Goal: Task Accomplishment & Management: Manage account settings

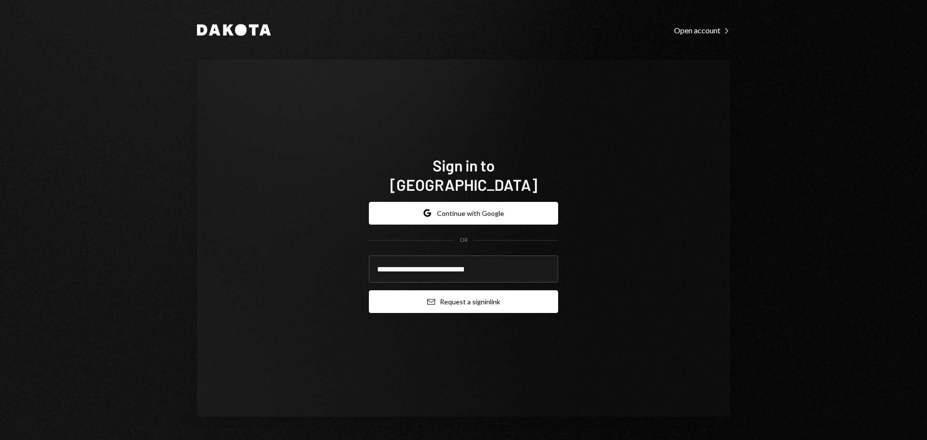
type input "**********"
click at [453, 290] on button "Email Request a sign in link" at bounding box center [463, 301] width 189 height 23
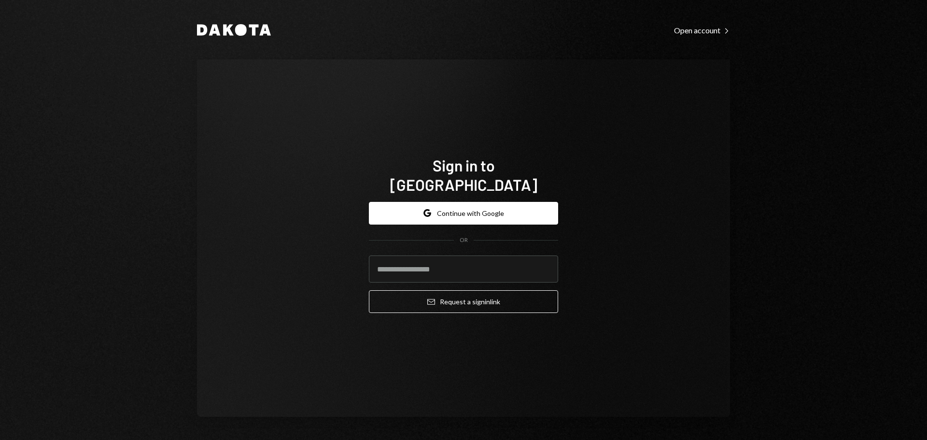
drag, startPoint x: 5, startPoint y: 293, endPoint x: 127, endPoint y: 46, distance: 274.9
click at [127, 46] on div "Dakota Open account Right Caret Sign in to Dakota Google Continue with Google O…" at bounding box center [463, 220] width 927 height 440
click at [416, 262] on input "email" at bounding box center [463, 268] width 189 height 27
type input "**********"
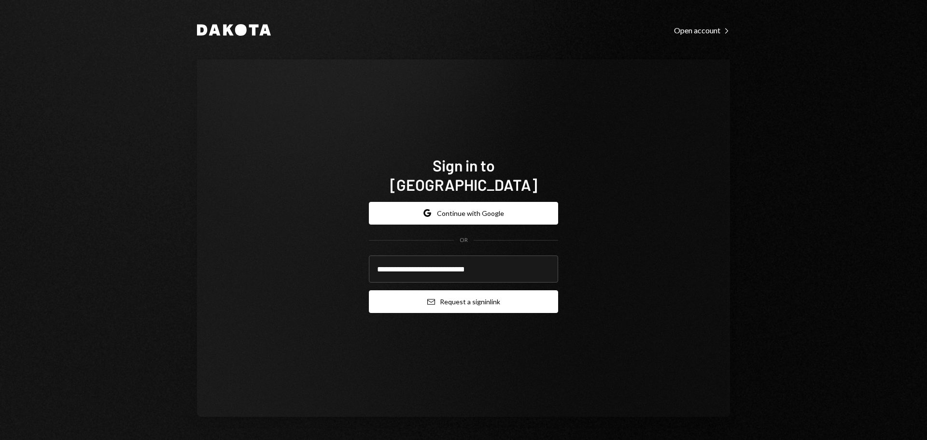
click at [409, 290] on button "Email Request a sign in link" at bounding box center [463, 301] width 189 height 23
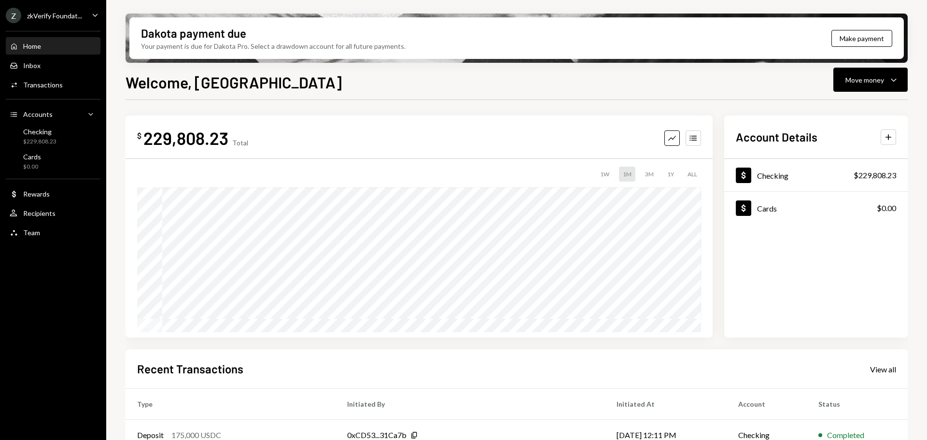
click at [75, 12] on div "zkVerify Foundat..." at bounding box center [54, 16] width 55 height 8
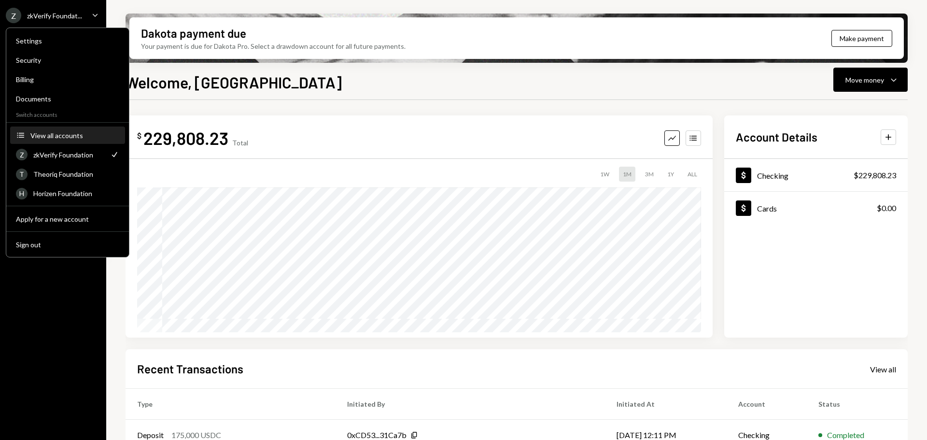
click at [65, 137] on div "View all accounts" at bounding box center [74, 135] width 89 height 8
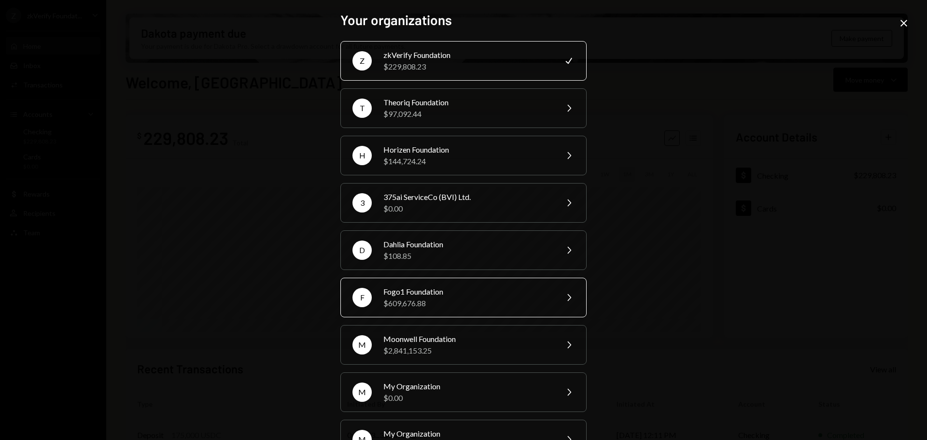
click at [416, 292] on div "Fogo1 Foundation" at bounding box center [467, 292] width 168 height 12
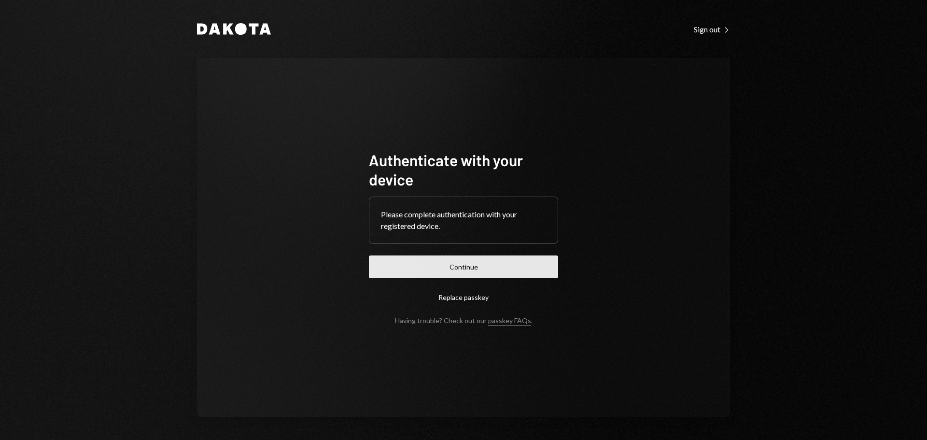
click at [486, 269] on button "Continue" at bounding box center [463, 266] width 189 height 23
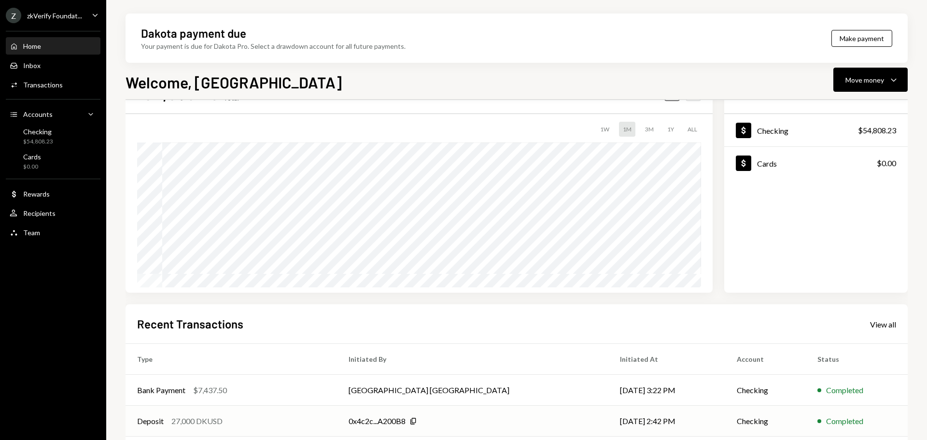
scroll to position [97, 0]
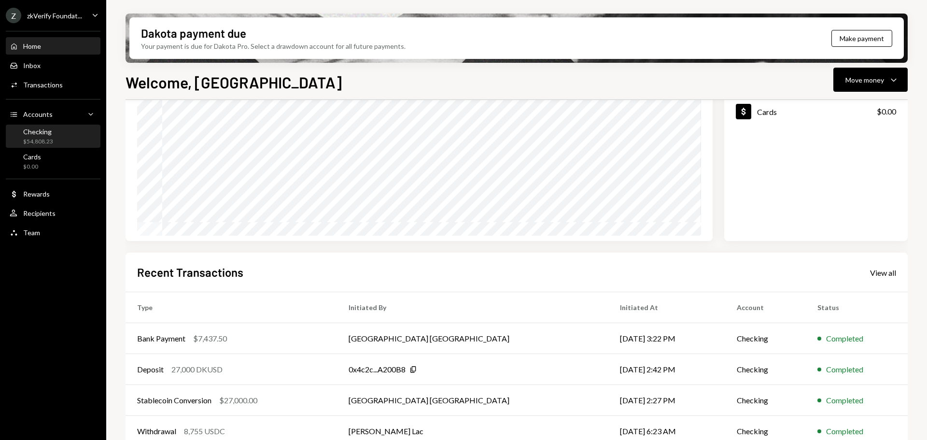
click at [40, 138] on div "$54,808.23" at bounding box center [38, 142] width 30 height 8
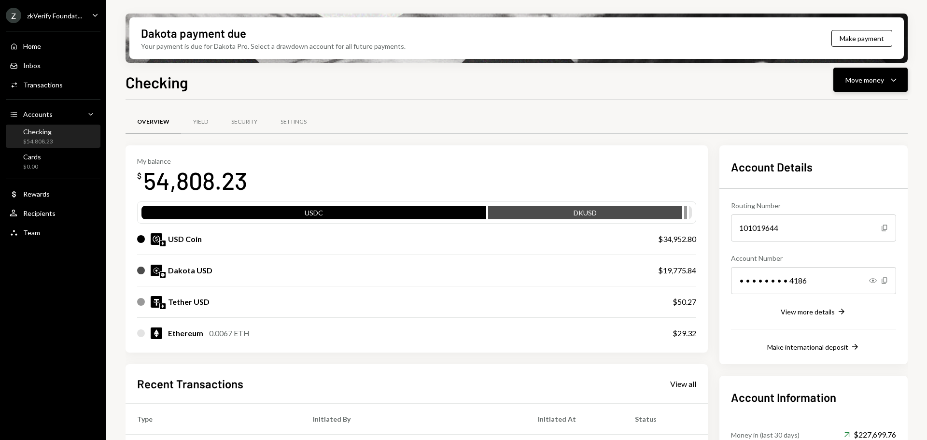
click at [858, 83] on div "Move money" at bounding box center [865, 80] width 39 height 10
click at [850, 149] on div "Deposit" at bounding box center [863, 152] width 71 height 10
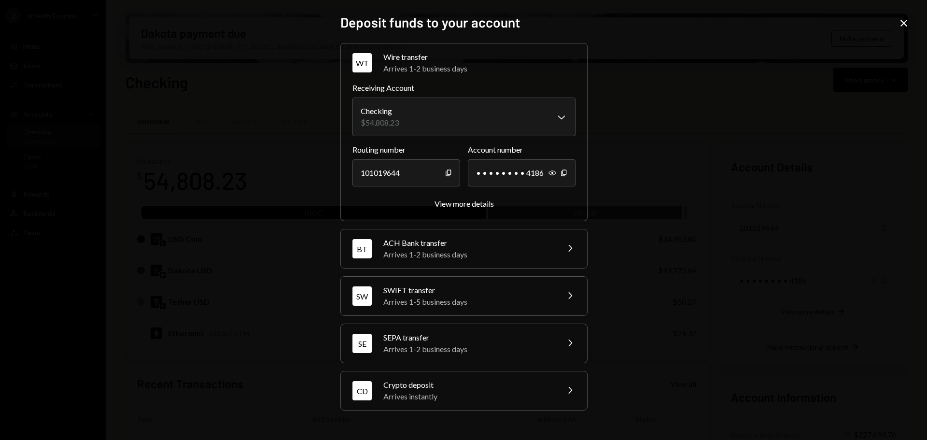
click at [408, 385] on div "Crypto deposit" at bounding box center [467, 385] width 169 height 12
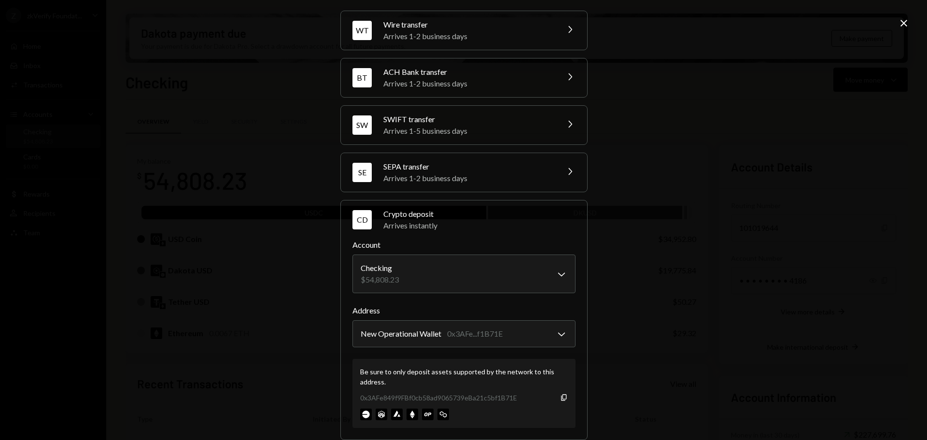
scroll to position [46, 0]
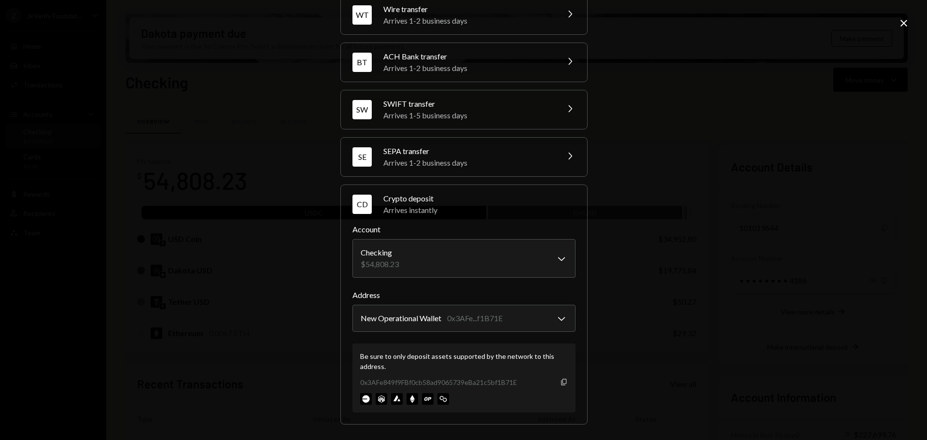
click at [562, 383] on icon "Copy" at bounding box center [564, 382] width 8 height 8
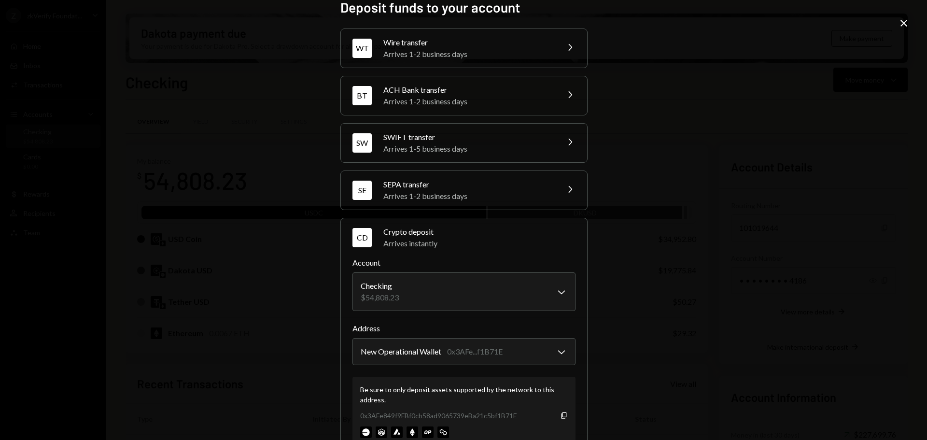
scroll to position [0, 0]
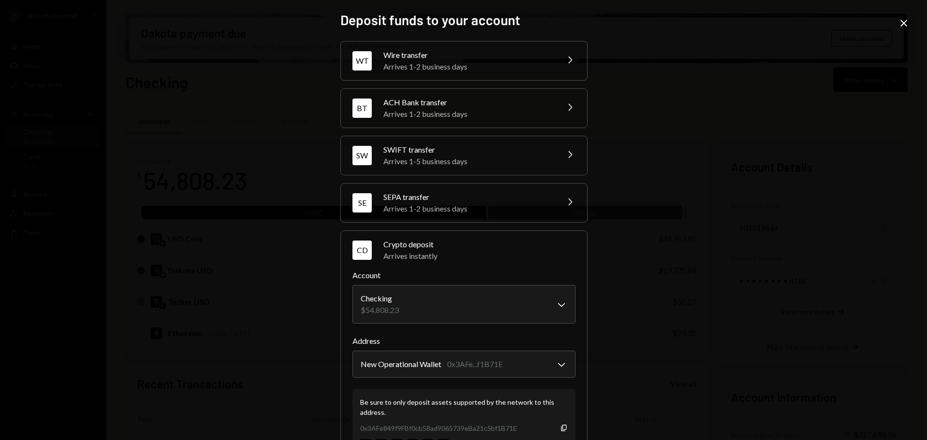
click at [899, 21] on icon "Close" at bounding box center [904, 23] width 12 height 12
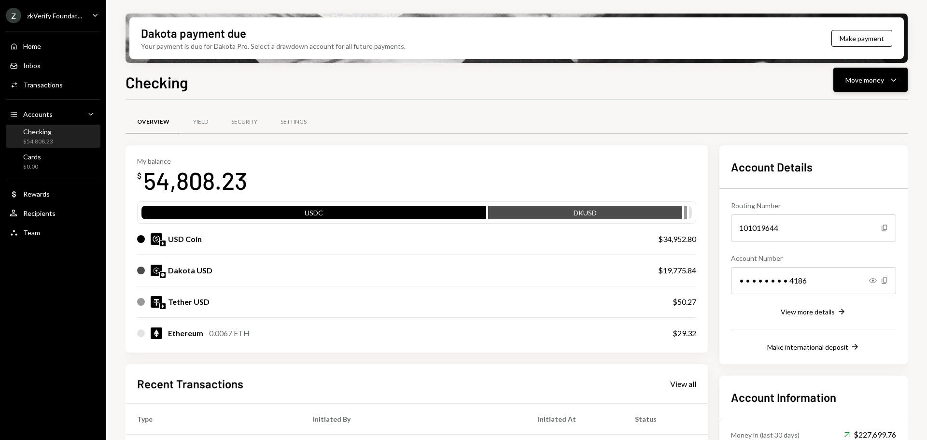
click at [851, 72] on button "Move money Caret Down" at bounding box center [870, 80] width 74 height 24
click at [764, 119] on div "Overview Yield Security Settings" at bounding box center [517, 122] width 782 height 25
click at [869, 87] on button "Move money Caret Down" at bounding box center [870, 80] width 74 height 24
click at [844, 154] on div "Deposit" at bounding box center [863, 152] width 71 height 10
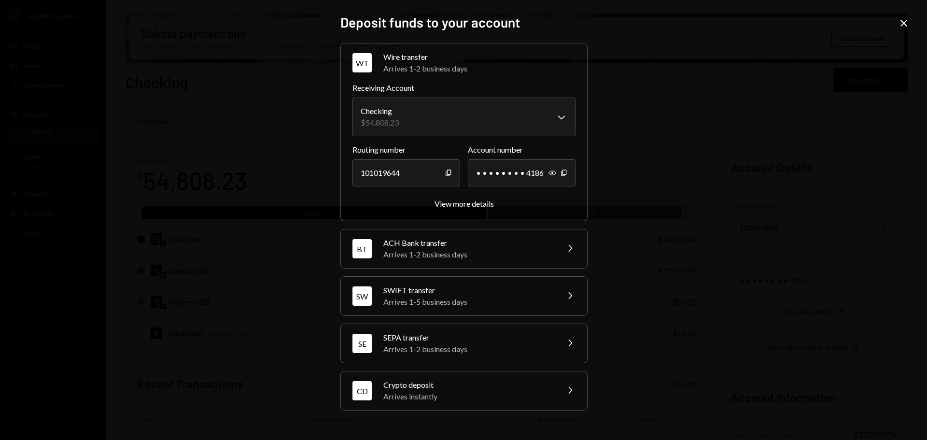
click at [451, 384] on div "Crypto deposit" at bounding box center [467, 385] width 169 height 12
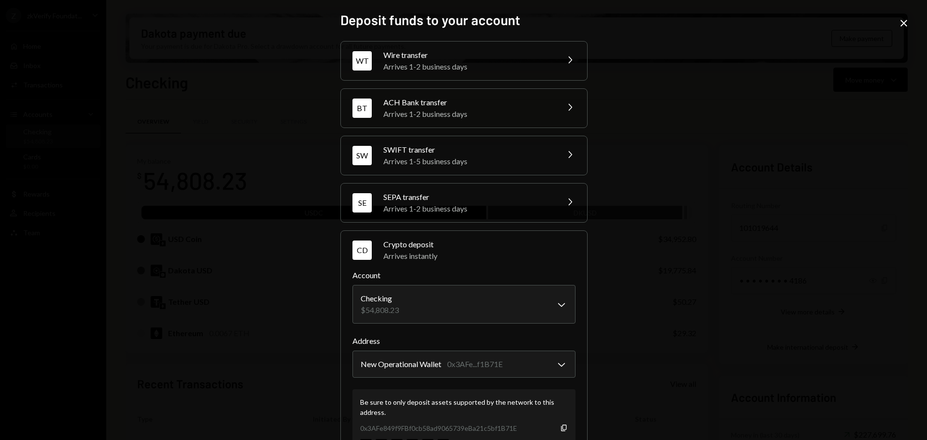
click at [902, 23] on icon "Close" at bounding box center [904, 23] width 12 height 12
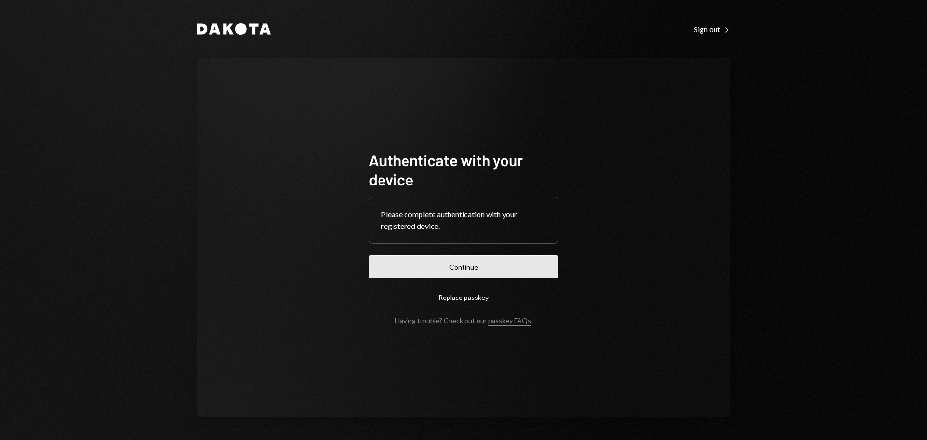
click at [453, 270] on button "Continue" at bounding box center [463, 266] width 189 height 23
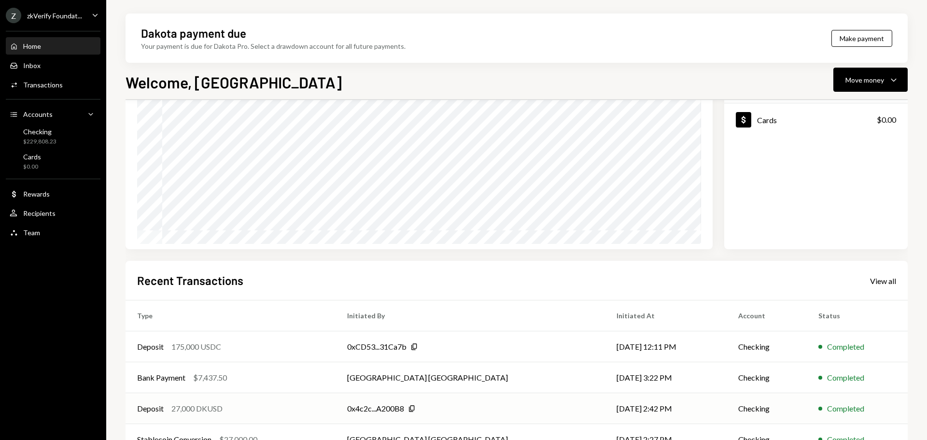
scroll to position [97, 0]
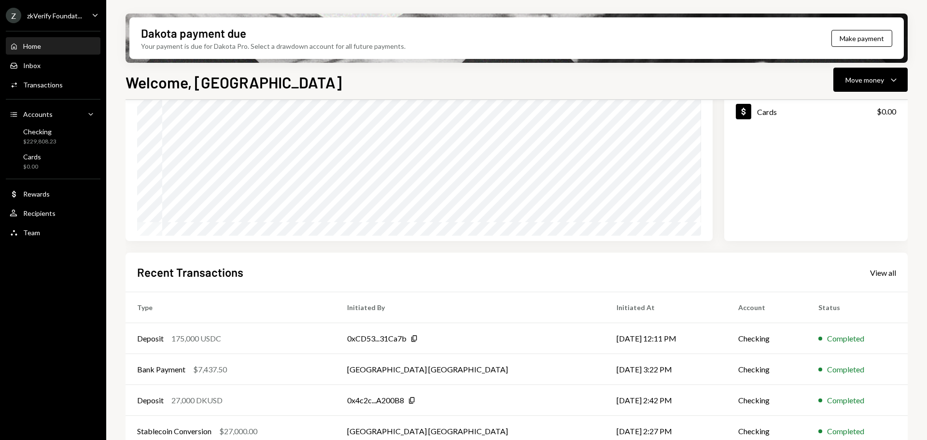
click at [58, 23] on div "Z zkVerify Foundat..." at bounding box center [44, 15] width 76 height 15
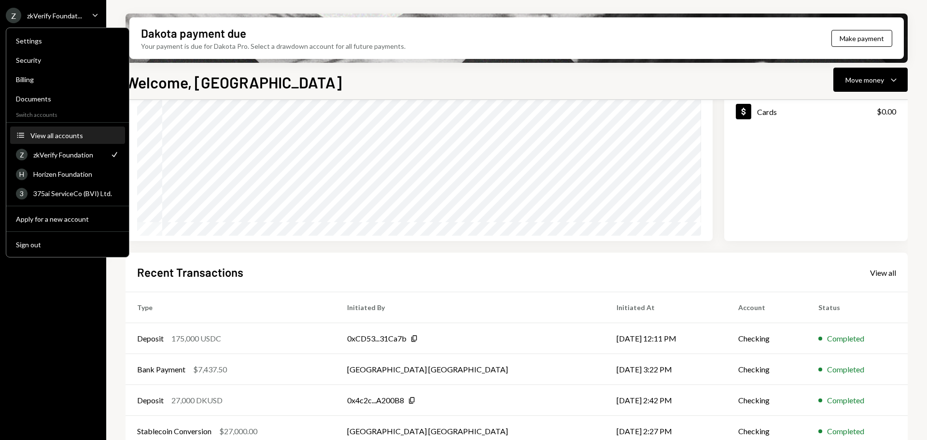
click at [68, 135] on div "View all accounts" at bounding box center [74, 135] width 89 height 8
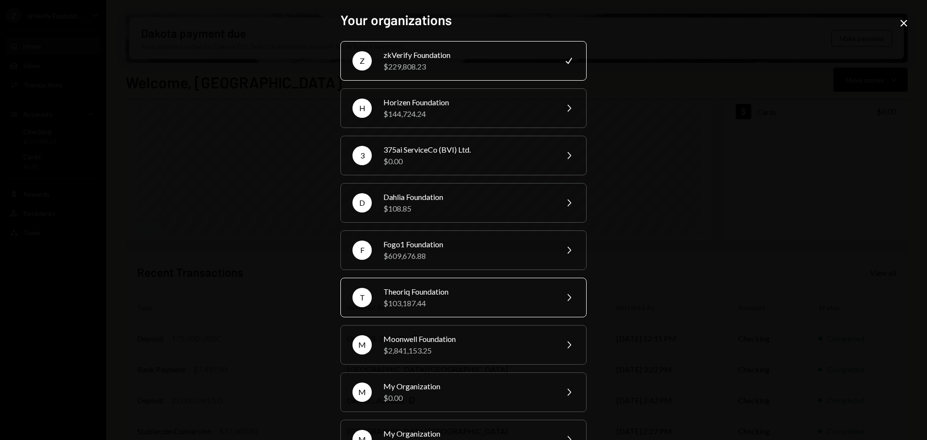
click at [423, 296] on div "Theoriq Foundation" at bounding box center [467, 292] width 168 height 12
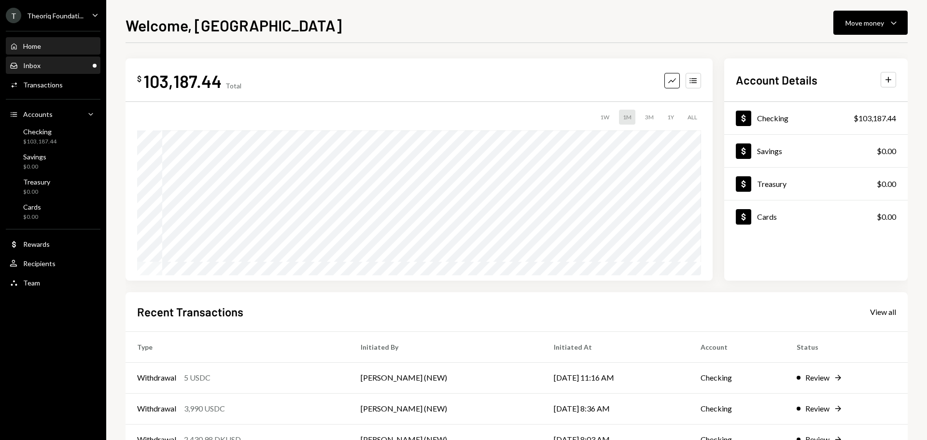
click at [51, 62] on div "Inbox Inbox" at bounding box center [53, 65] width 87 height 9
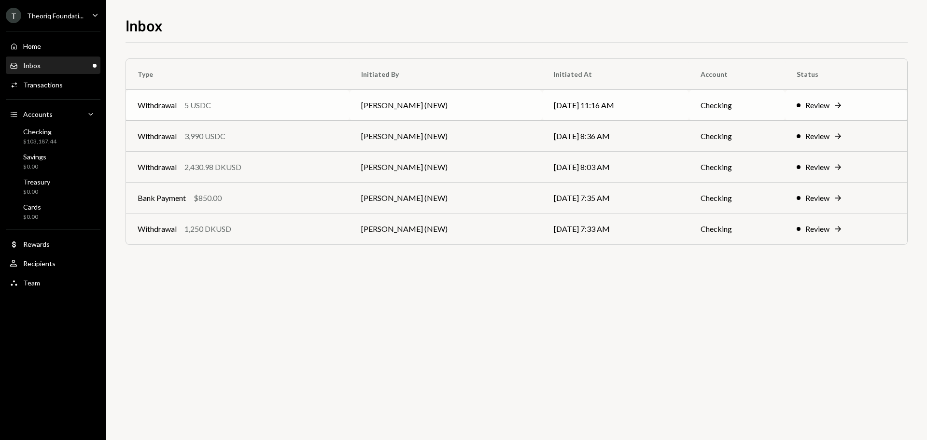
click at [202, 109] on div "5 USDC" at bounding box center [197, 105] width 27 height 12
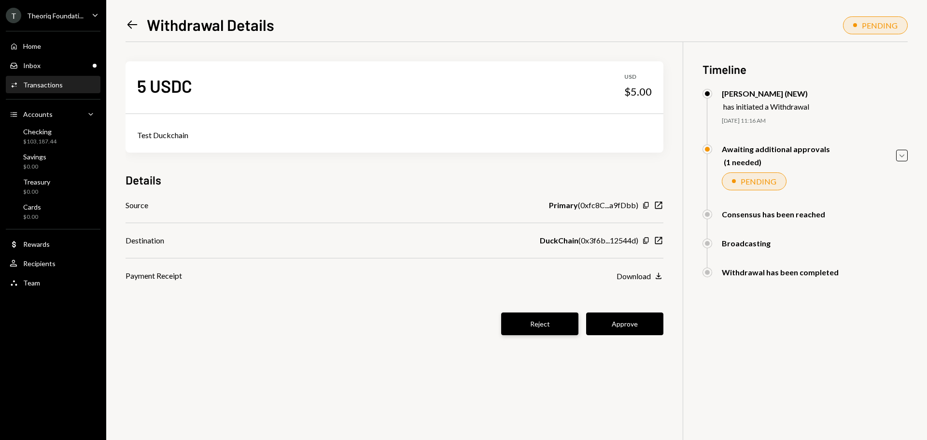
click at [556, 330] on button "Reject" at bounding box center [539, 323] width 77 height 23
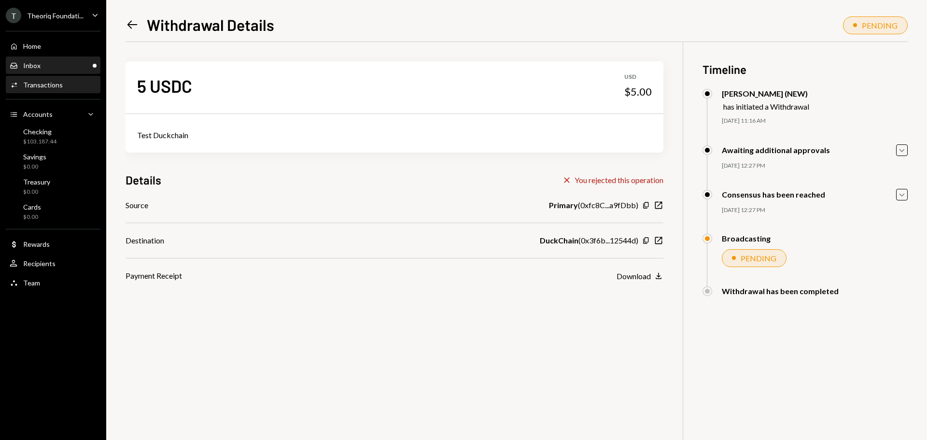
click at [61, 60] on div "Inbox Inbox" at bounding box center [53, 65] width 87 height 16
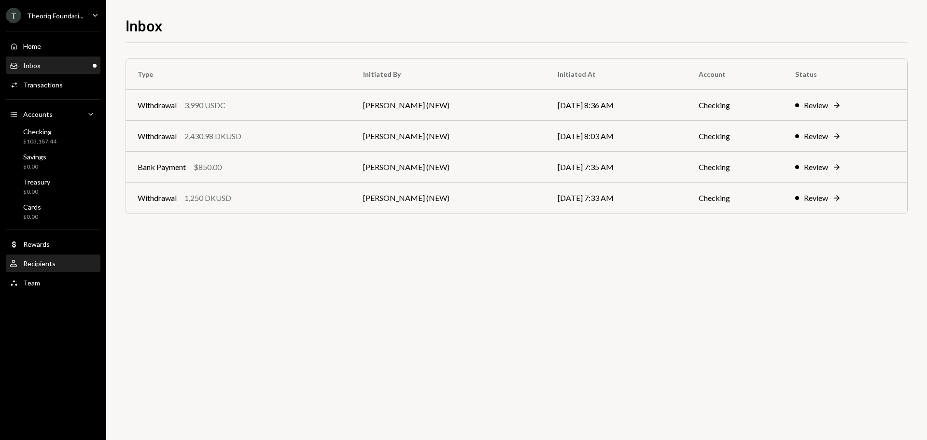
click at [44, 265] on div "Recipients" at bounding box center [39, 263] width 32 height 8
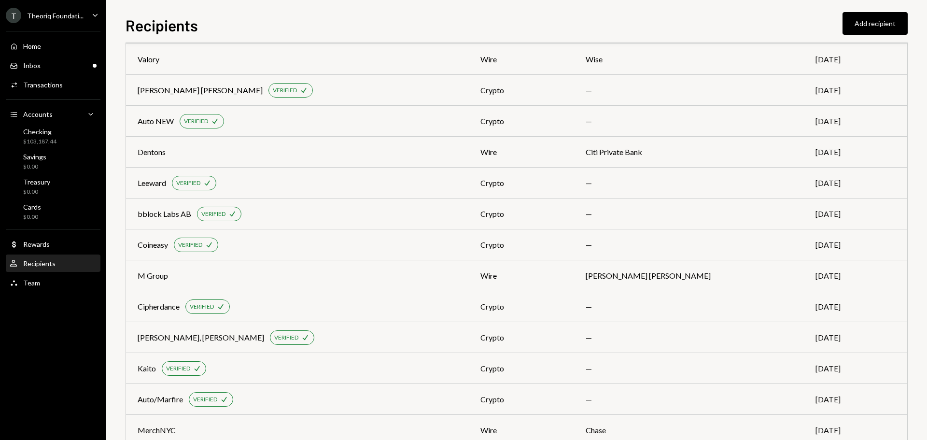
scroll to position [543, 0]
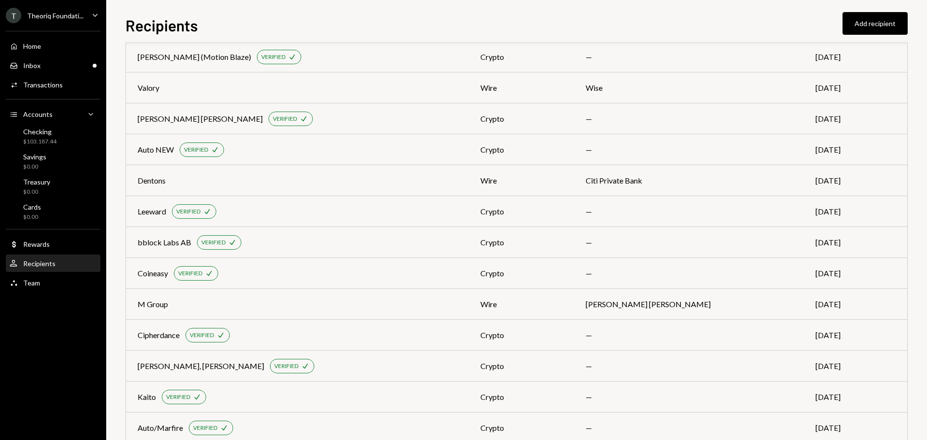
click at [164, 238] on div "bblock Labs AB" at bounding box center [165, 243] width 54 height 12
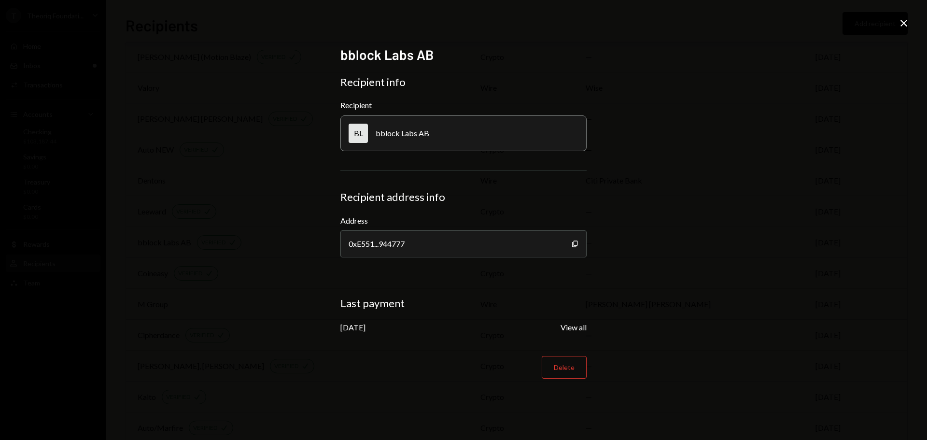
drag, startPoint x: 342, startPoint y: 326, endPoint x: 375, endPoint y: 326, distance: 32.4
click at [366, 326] on div "May 28, 2025" at bounding box center [352, 327] width 25 height 9
drag, startPoint x: 345, startPoint y: 246, endPoint x: 417, endPoint y: 244, distance: 71.5
click at [417, 244] on div "0xE551...944777" at bounding box center [463, 243] width 246 height 27
click at [910, 25] on div "bblock Labs AB Recipient info Recipient BL bblock Labs AB Recipient address inf…" at bounding box center [463, 220] width 927 height 440
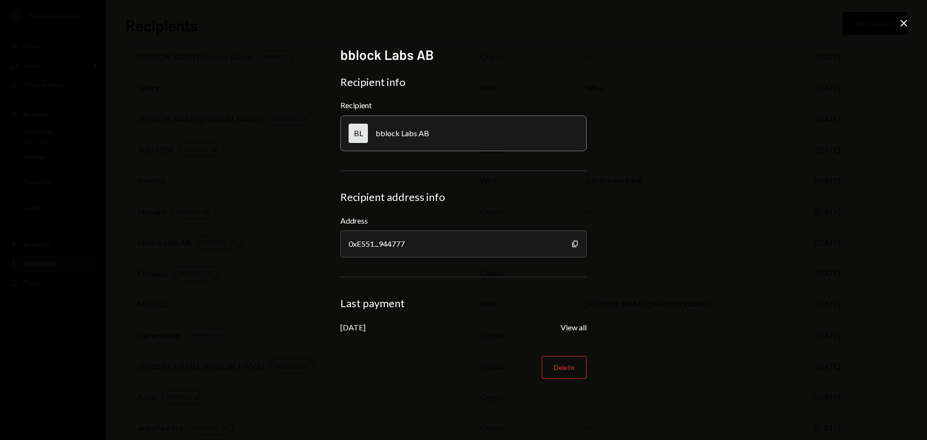
click at [905, 22] on icon at bounding box center [904, 23] width 7 height 7
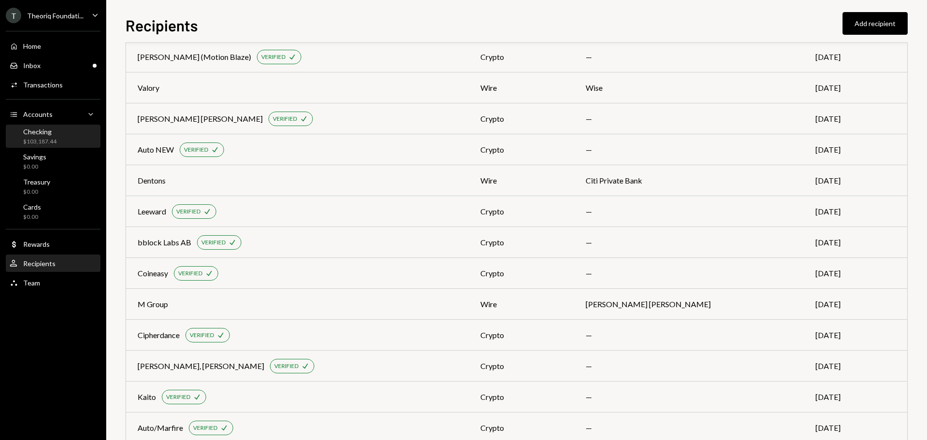
click at [54, 143] on div "$103,187.44" at bounding box center [39, 142] width 33 height 8
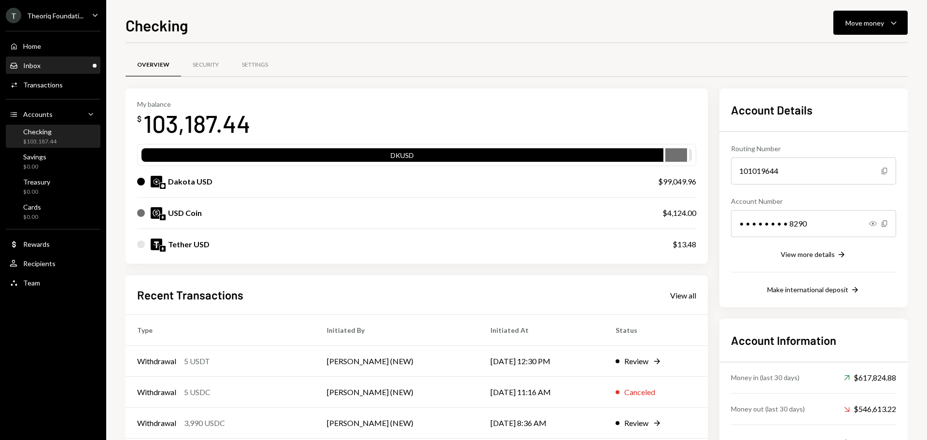
click at [56, 64] on div "Inbox Inbox" at bounding box center [53, 65] width 87 height 9
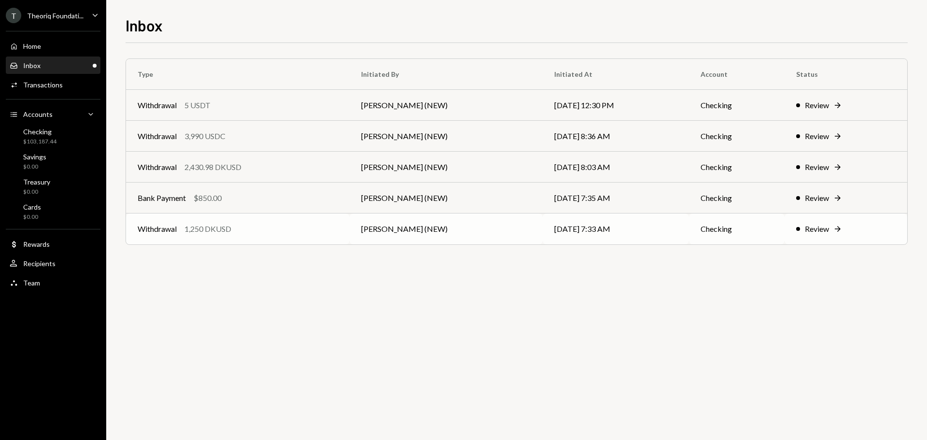
click at [214, 236] on td "Withdrawal 1,250 DKUSD" at bounding box center [238, 228] width 224 height 31
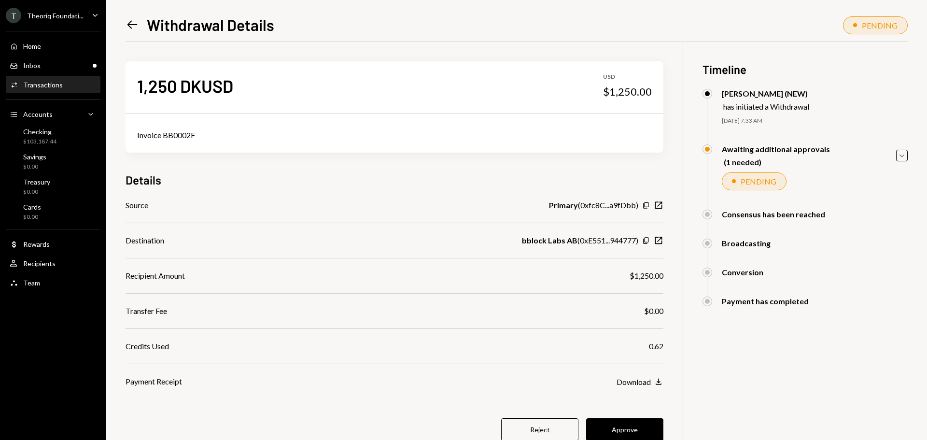
click at [131, 24] on icon "Left Arrow" at bounding box center [133, 25] width 14 height 14
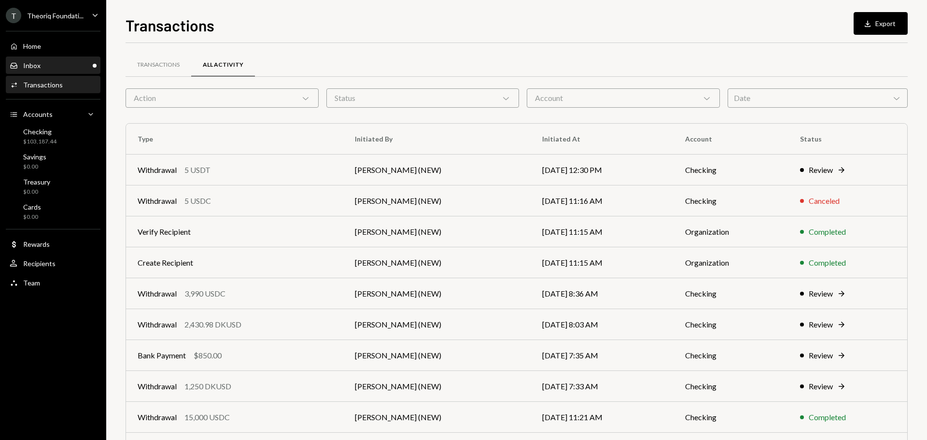
click at [44, 61] on div "Inbox Inbox" at bounding box center [53, 65] width 87 height 9
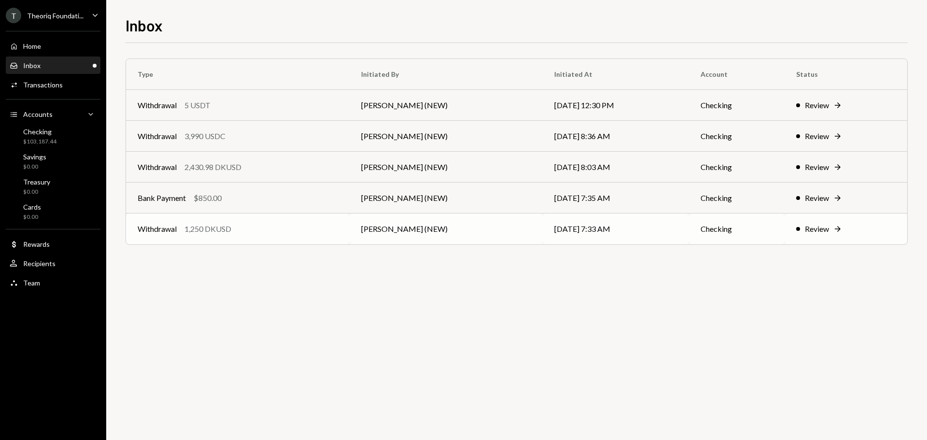
click at [202, 236] on td "Withdrawal 1,250 DKUSD" at bounding box center [238, 228] width 224 height 31
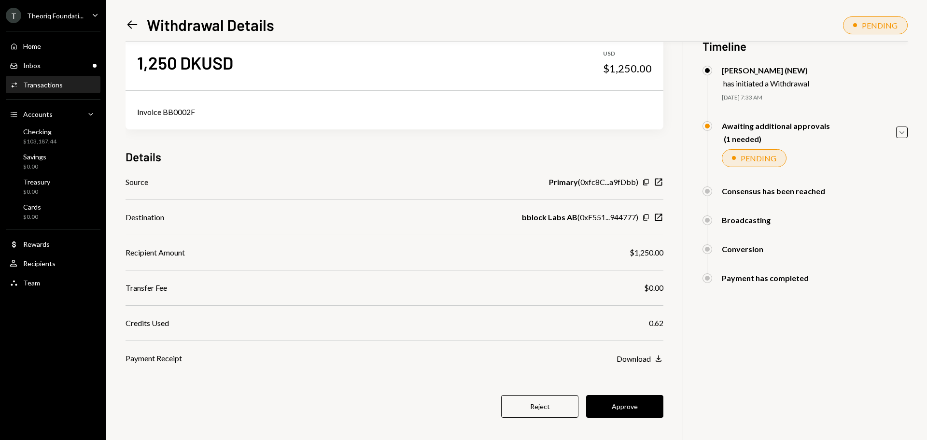
scroll to position [42, 0]
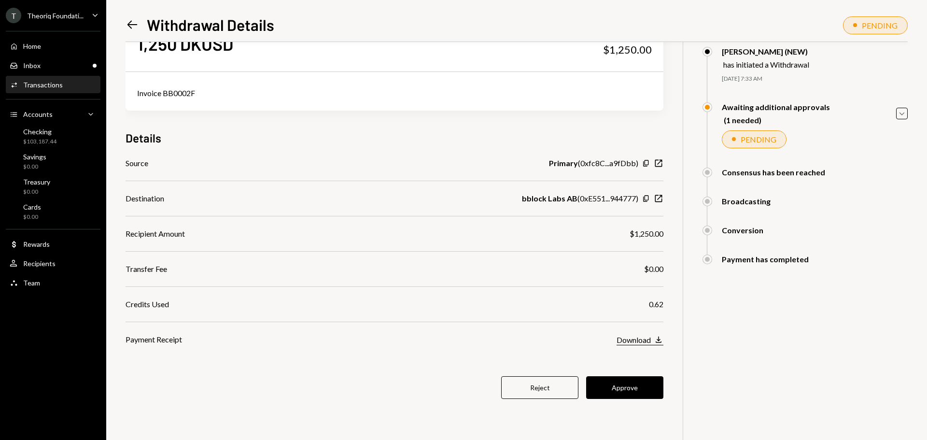
click at [634, 341] on div "Download" at bounding box center [634, 339] width 34 height 9
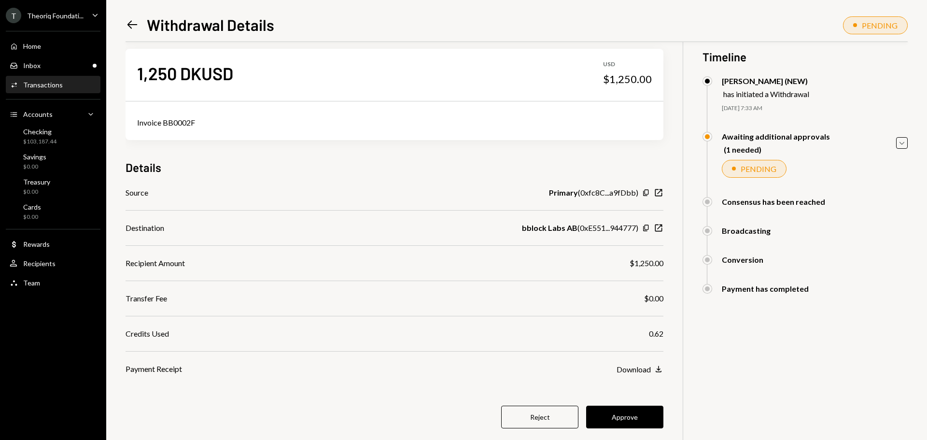
scroll to position [0, 0]
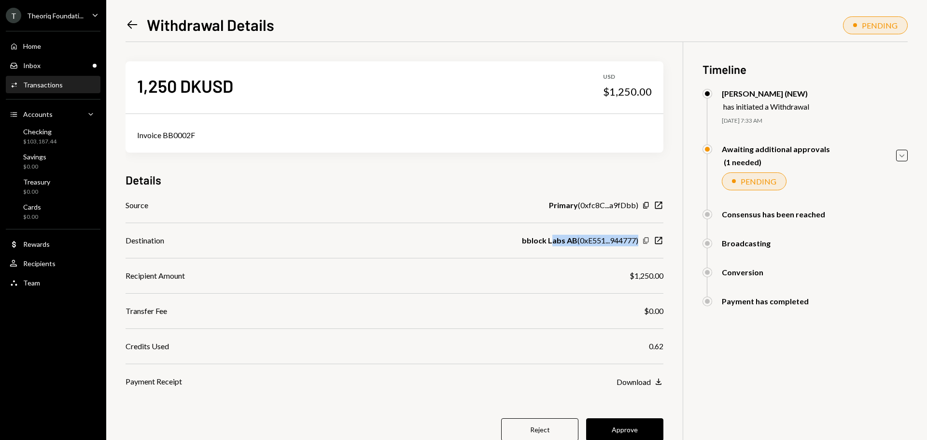
drag, startPoint x: 551, startPoint y: 240, endPoint x: 646, endPoint y: 238, distance: 94.2
click at [646, 238] on div "bblock Labs AB ( 0xE551...944777 ) Copy New Window" at bounding box center [592, 241] width 141 height 12
click at [551, 225] on div "Source Primary ( 0xfc8C...a9fDbb ) Copy New Window Destination bblock Labs AB (…" at bounding box center [395, 293] width 538 height 188
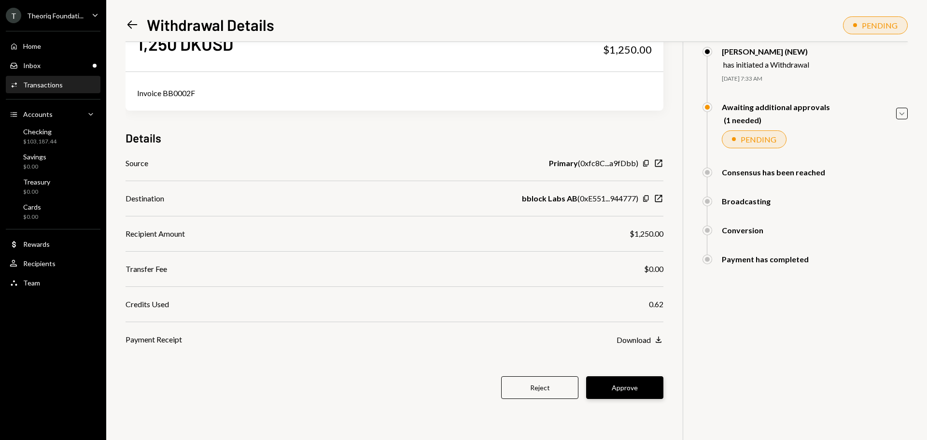
click at [622, 390] on button "Approve" at bounding box center [624, 387] width 77 height 23
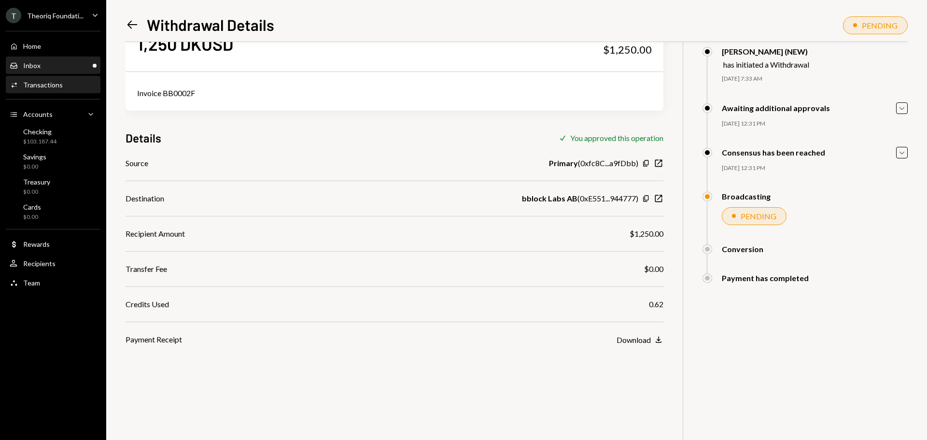
click at [45, 67] on div "Inbox Inbox" at bounding box center [53, 65] width 87 height 9
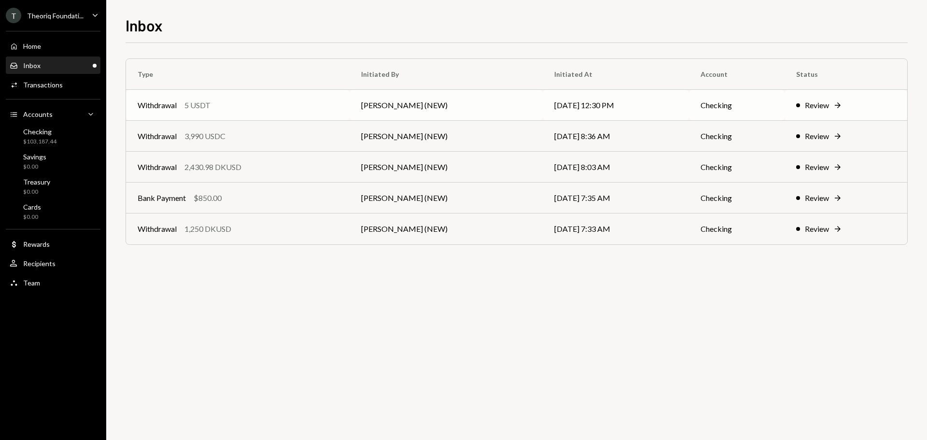
click at [214, 107] on div "Withdrawal 5 USDT" at bounding box center [238, 105] width 200 height 12
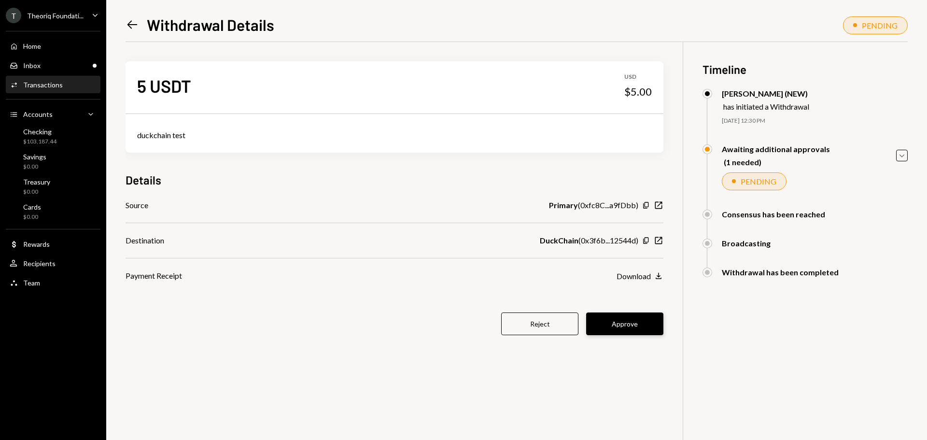
click at [622, 326] on button "Approve" at bounding box center [624, 323] width 77 height 23
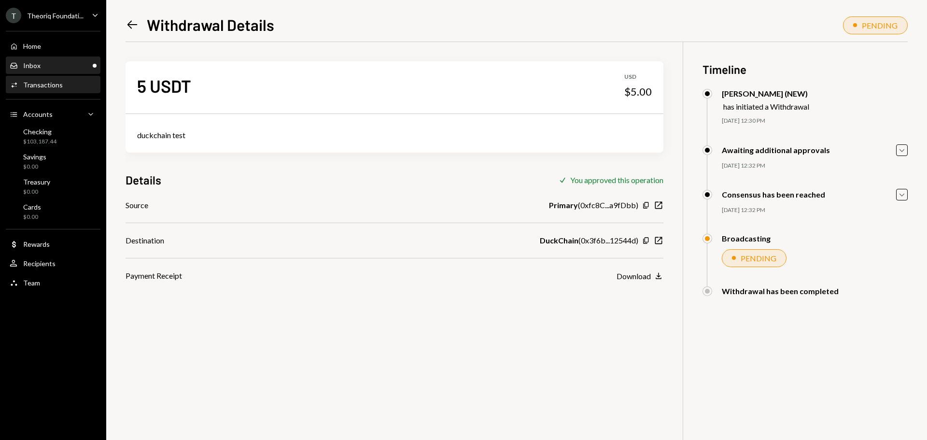
click at [48, 67] on div "Inbox Inbox" at bounding box center [53, 65] width 87 height 9
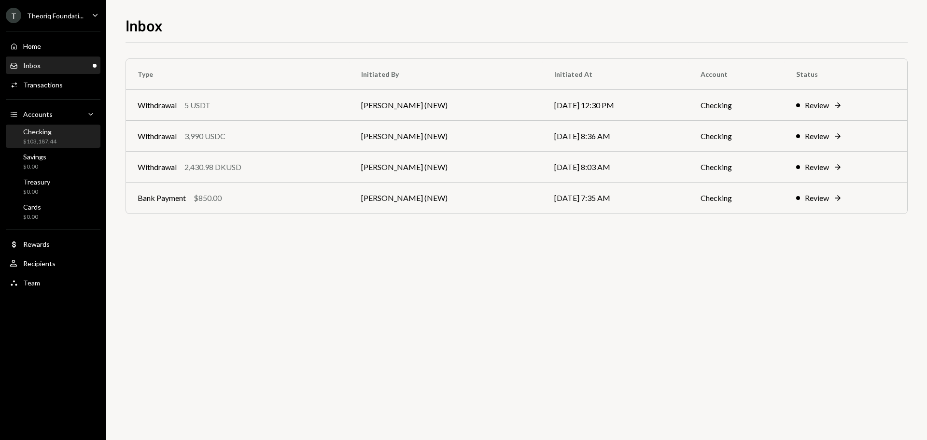
click at [42, 129] on div "Checking" at bounding box center [39, 131] width 33 height 8
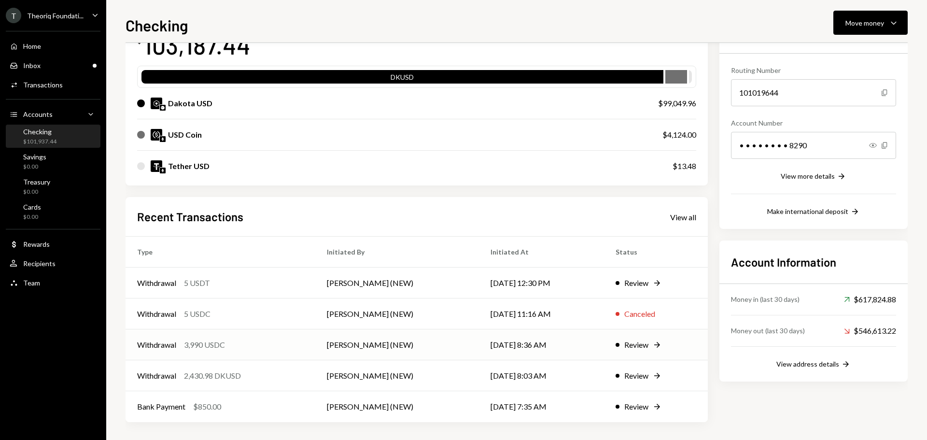
scroll to position [80, 0]
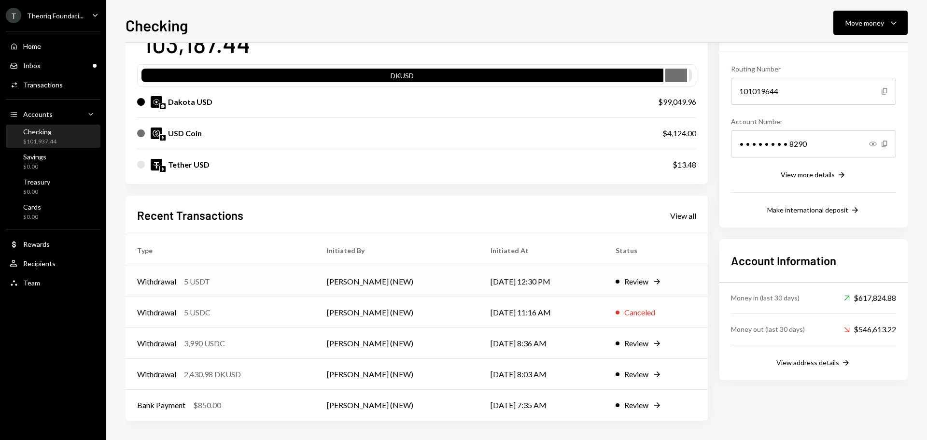
click at [240, 289] on td "Withdrawal 5 USDT" at bounding box center [221, 281] width 190 height 31
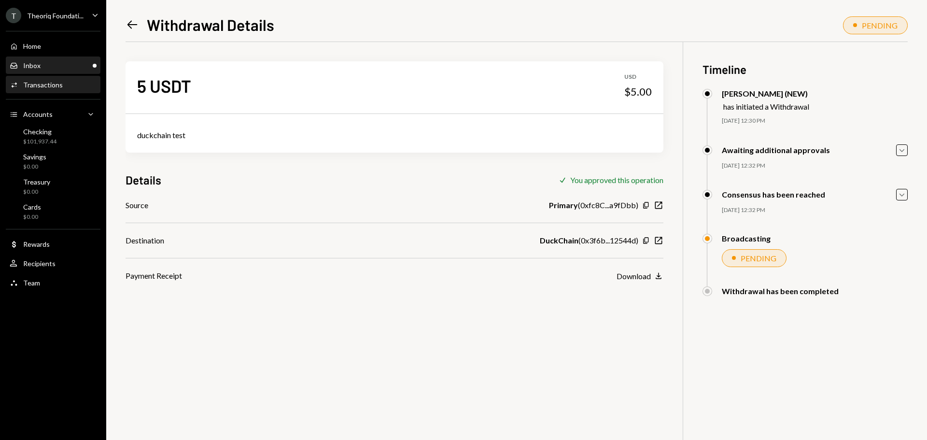
click at [67, 62] on div "Inbox Inbox" at bounding box center [53, 65] width 87 height 9
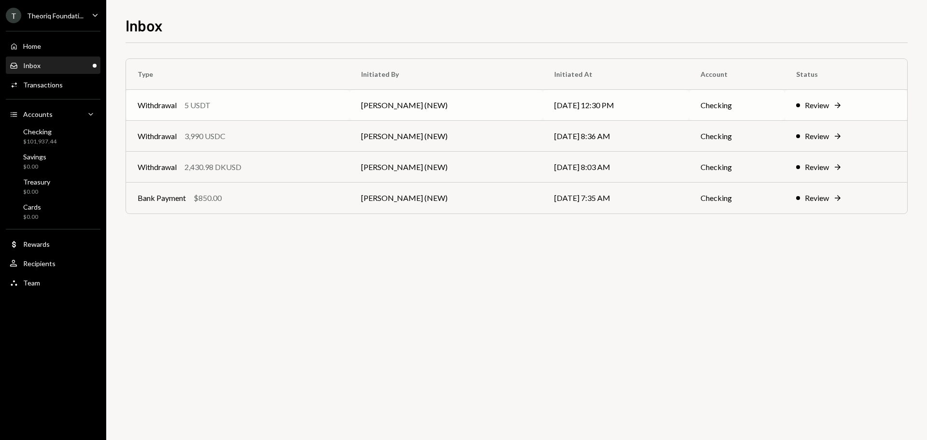
click at [221, 111] on td "Withdrawal 5 USDT" at bounding box center [238, 105] width 224 height 31
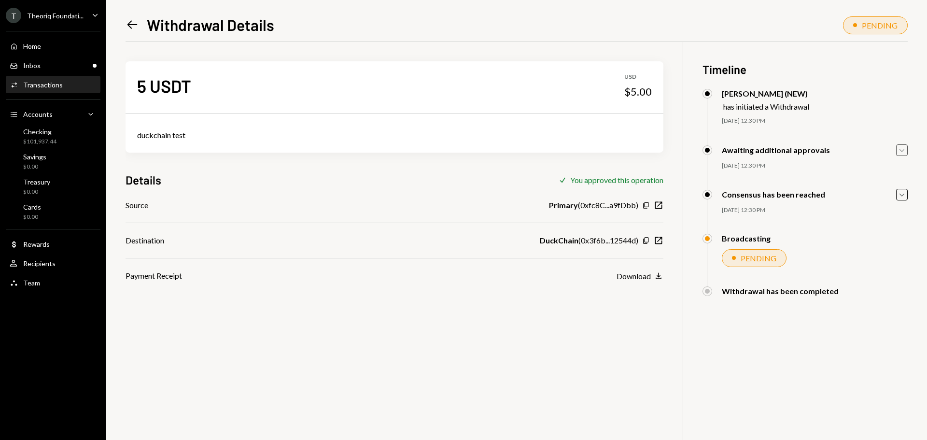
click at [901, 147] on icon "Caret Down" at bounding box center [902, 150] width 11 height 11
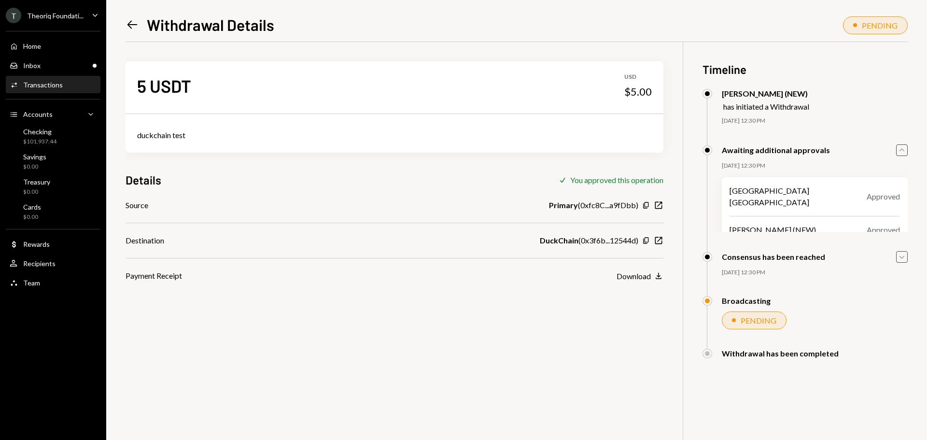
click at [904, 258] on icon "Caret Down" at bounding box center [902, 257] width 11 height 11
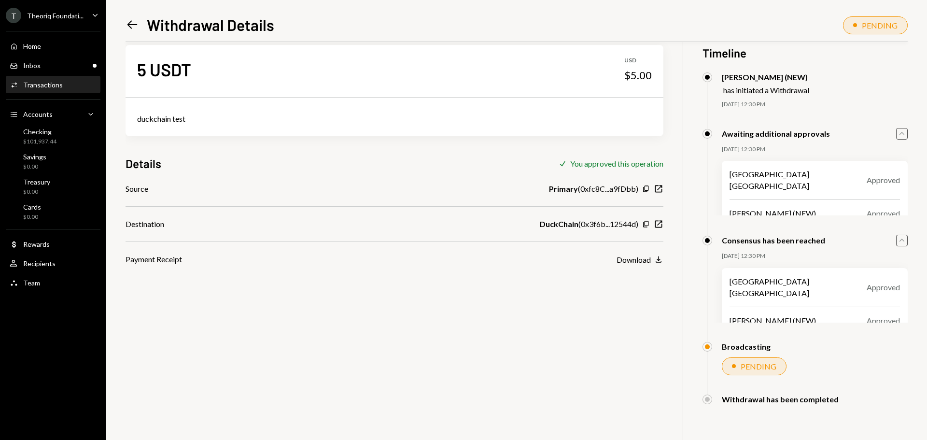
scroll to position [42, 0]
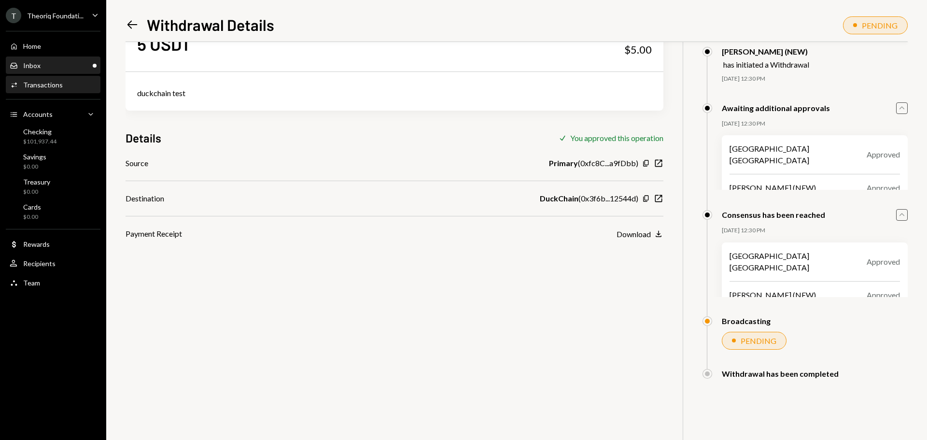
click at [54, 64] on div "Inbox Inbox" at bounding box center [53, 65] width 87 height 9
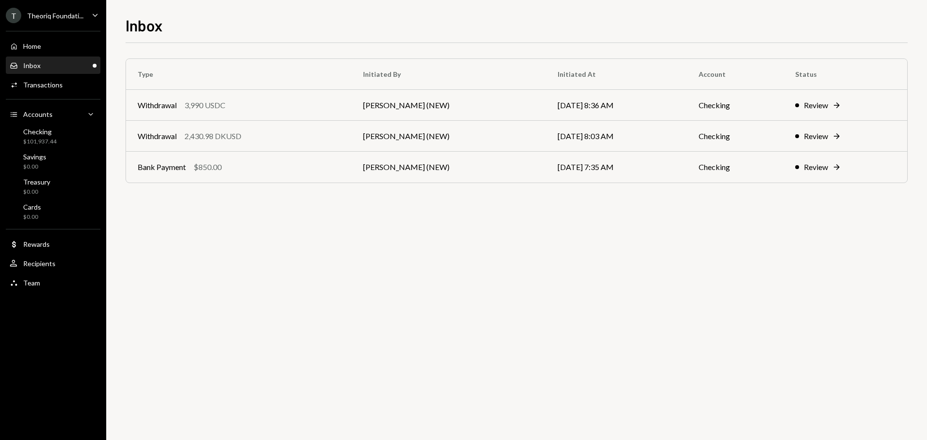
click at [70, 70] on div "Inbox Inbox" at bounding box center [53, 65] width 87 height 16
click at [81, 66] on div "Inbox Inbox" at bounding box center [53, 65] width 87 height 9
click at [195, 110] on div "3,990 USDC" at bounding box center [204, 105] width 41 height 12
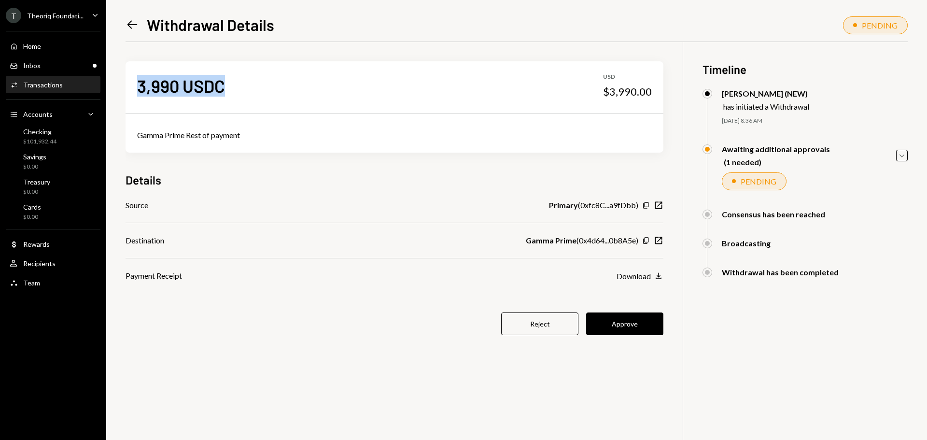
drag, startPoint x: 138, startPoint y: 85, endPoint x: 234, endPoint y: 86, distance: 96.6
click at [234, 86] on div "3,990 USDC USD $3,990.00" at bounding box center [395, 85] width 538 height 48
click at [616, 326] on button "Approve" at bounding box center [624, 323] width 77 height 23
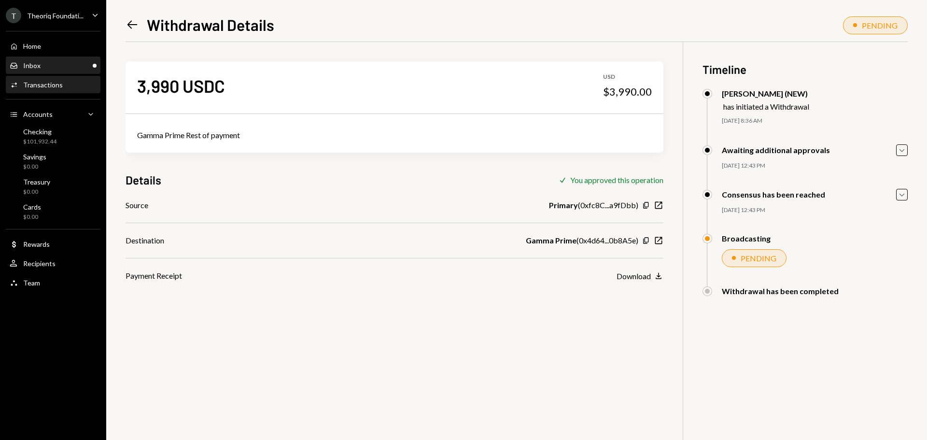
click at [65, 63] on div "Inbox Inbox" at bounding box center [53, 65] width 87 height 9
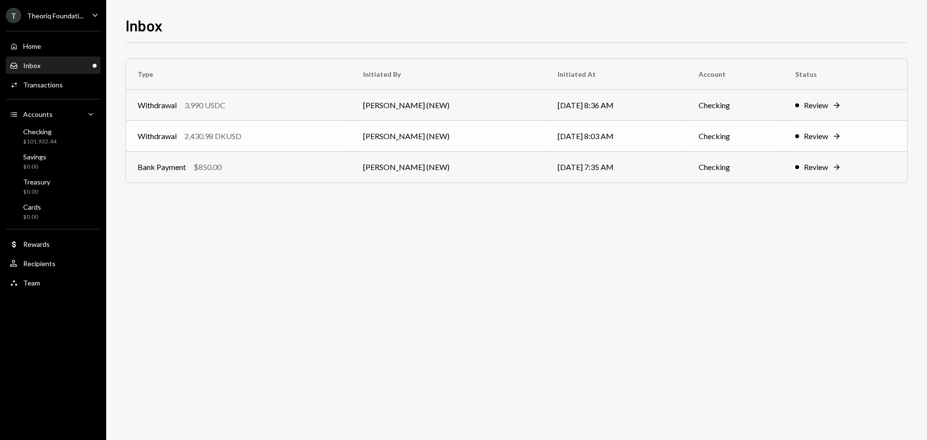
click at [219, 140] on div "2,430.98 DKUSD" at bounding box center [212, 136] width 57 height 12
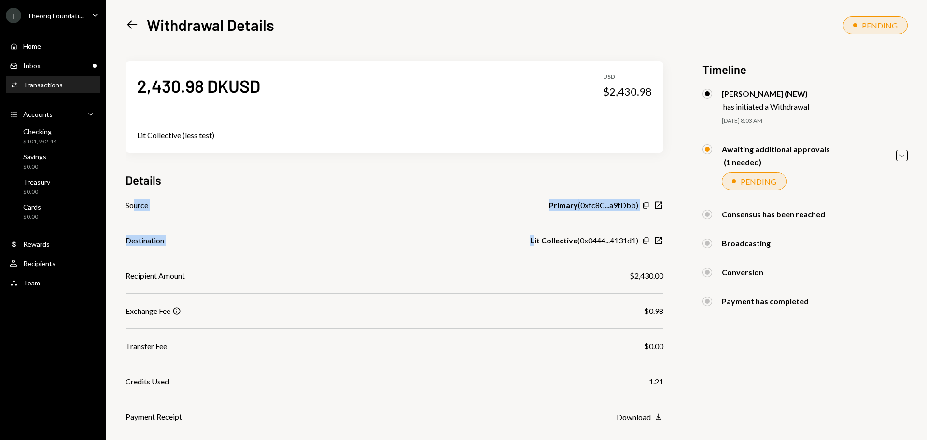
drag, startPoint x: 136, startPoint y: 208, endPoint x: 532, endPoint y: 233, distance: 396.8
click at [532, 233] on div "Source Primary ( 0xfc8C...a9fDbb ) Copy New Window Destination Lit Collective (…" at bounding box center [395, 310] width 538 height 223
click at [488, 241] on div "Destination Lit Collective ( 0x0444...4131d1 ) Copy New Window" at bounding box center [395, 241] width 538 height 12
click at [53, 66] on div "Inbox Inbox" at bounding box center [53, 65] width 87 height 9
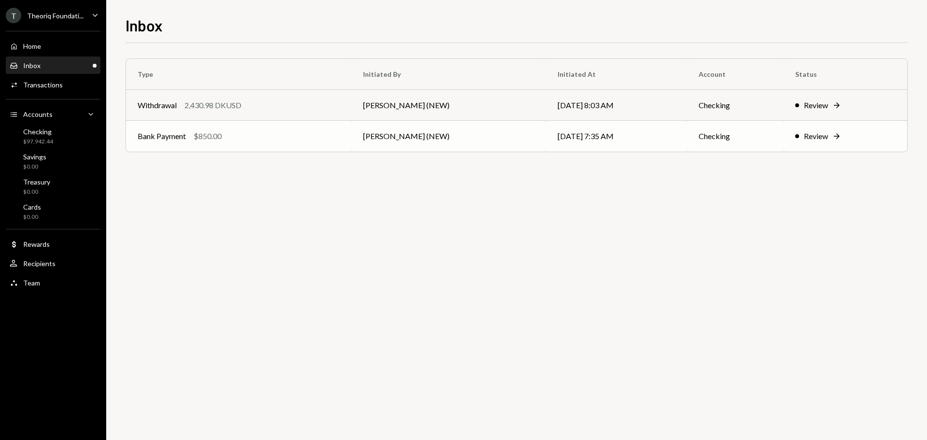
click at [230, 131] on div "Bank Payment $850.00" at bounding box center [239, 136] width 202 height 12
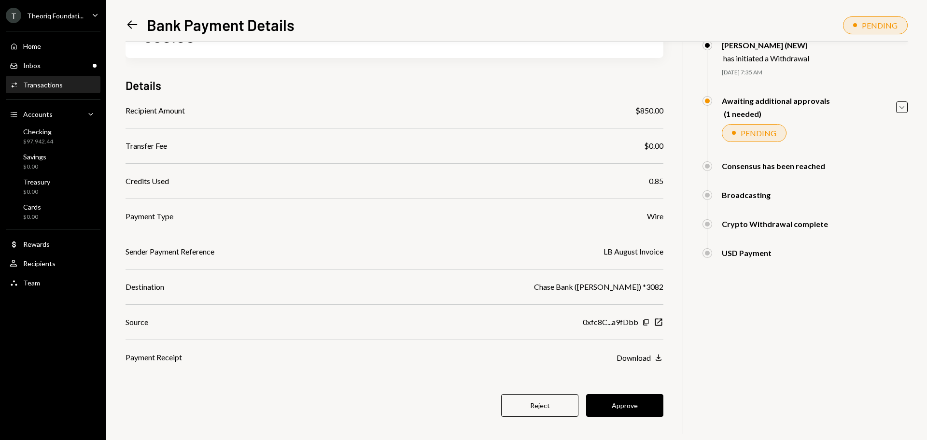
scroll to position [56, 0]
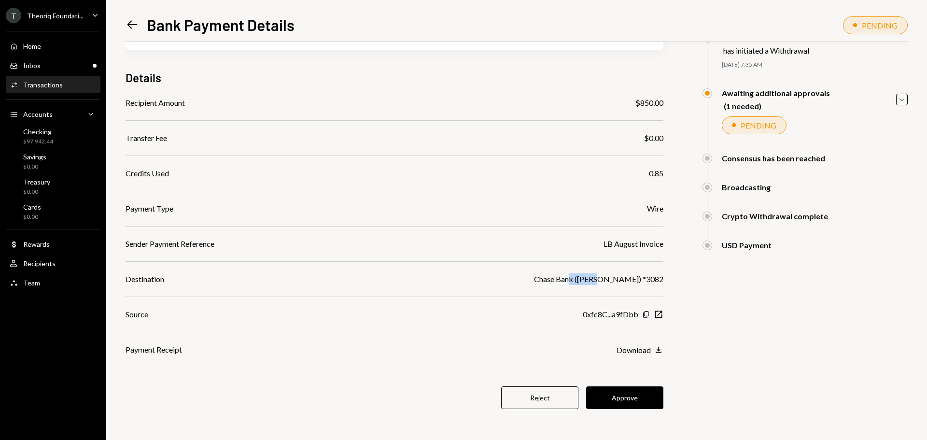
drag, startPoint x: 588, startPoint y: 278, endPoint x: 618, endPoint y: 283, distance: 29.9
click at [616, 283] on div "Chase Bank (Liam Bodkin) *3082" at bounding box center [598, 279] width 129 height 12
click at [631, 399] on button "Approve" at bounding box center [624, 397] width 77 height 23
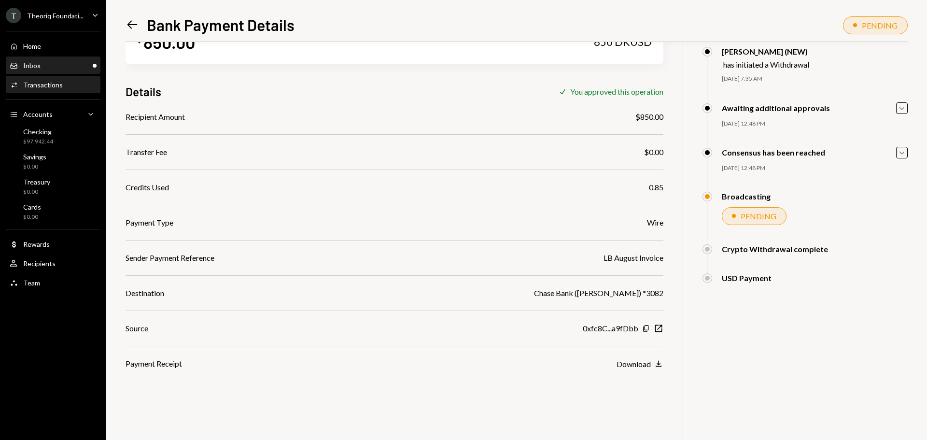
click at [25, 67] on div "Inbox" at bounding box center [31, 65] width 17 height 8
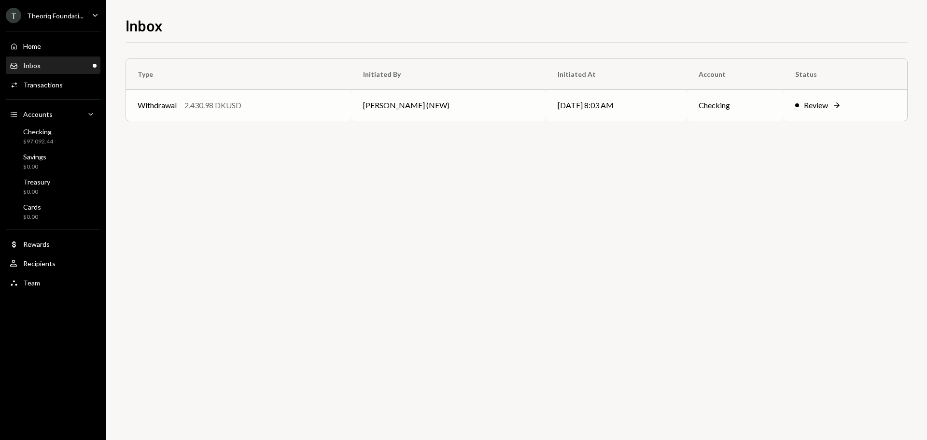
click at [176, 109] on div "Withdrawal" at bounding box center [157, 105] width 39 height 12
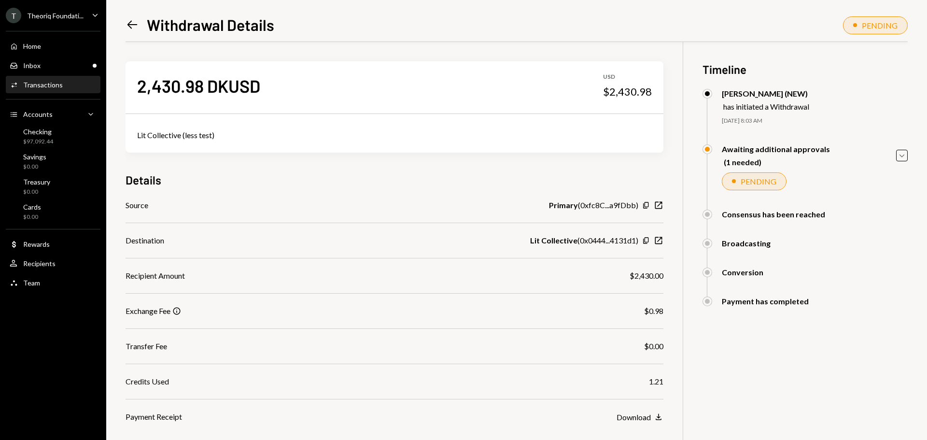
scroll to position [48, 0]
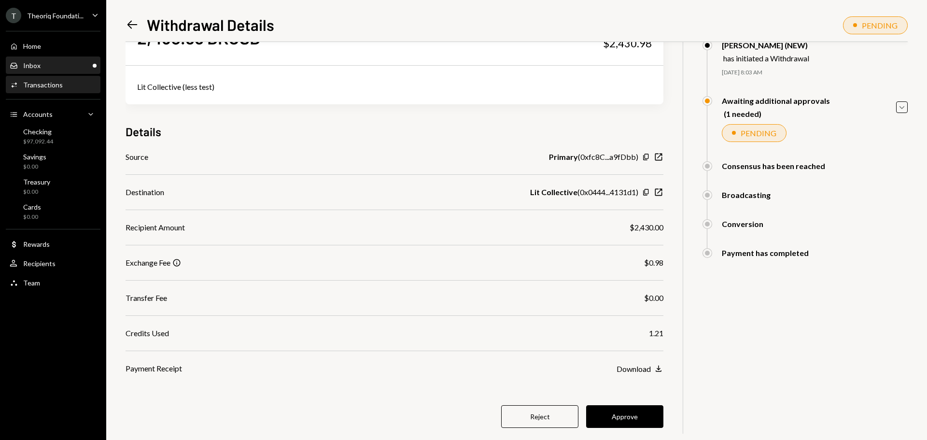
click at [59, 64] on div "Inbox Inbox" at bounding box center [53, 65] width 87 height 9
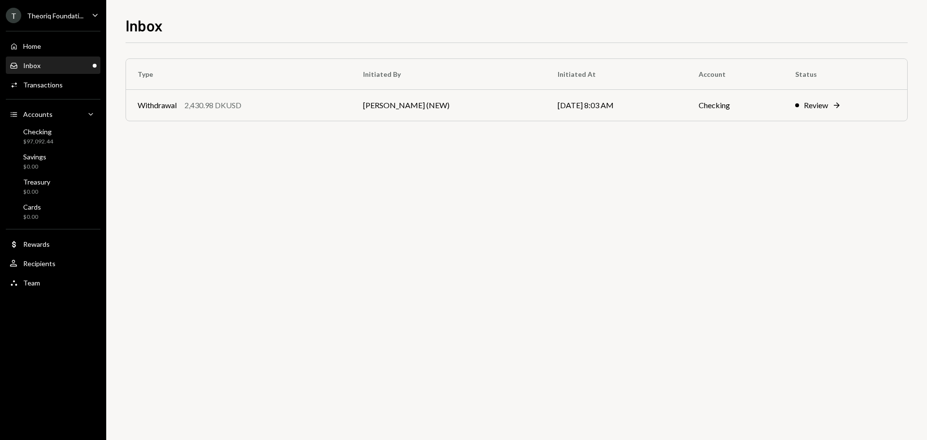
click at [71, 65] on div "Inbox Inbox" at bounding box center [53, 65] width 87 height 9
click at [62, 137] on div "Checking $97,092.44" at bounding box center [53, 136] width 87 height 18
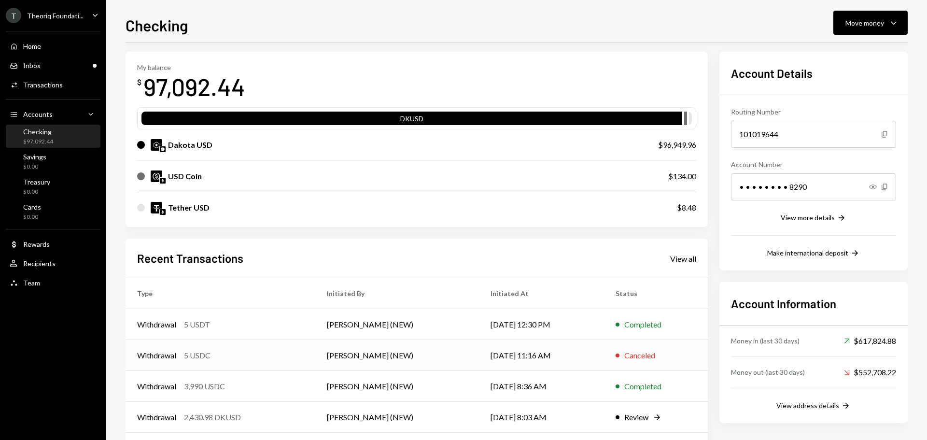
scroll to position [80, 0]
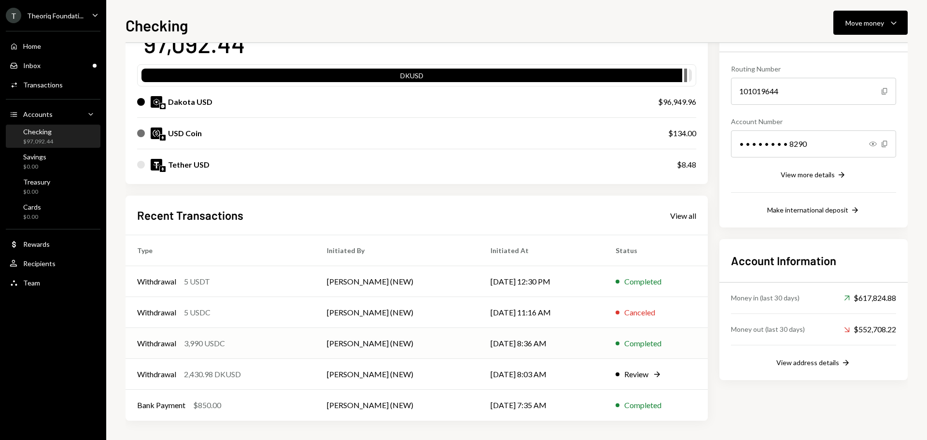
click at [222, 349] on div "3,990 USDC" at bounding box center [204, 344] width 41 height 12
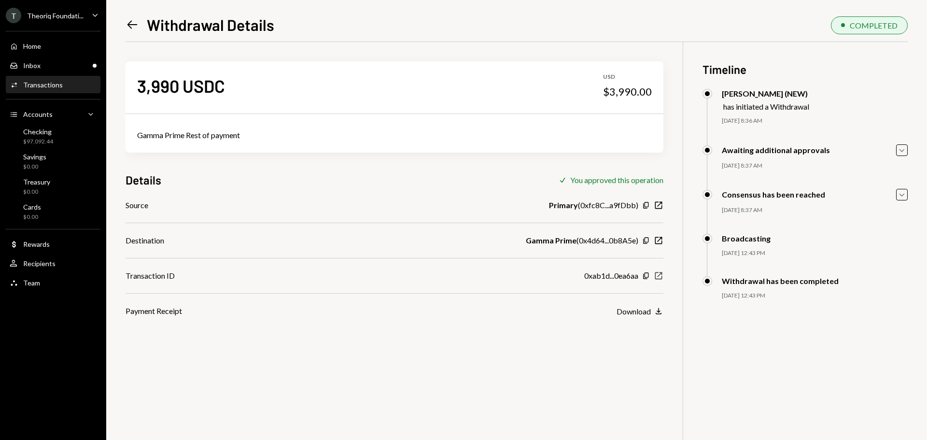
click at [654, 276] on icon "New Window" at bounding box center [659, 276] width 10 height 10
click at [49, 141] on div "$97,092.44" at bounding box center [38, 142] width 30 height 8
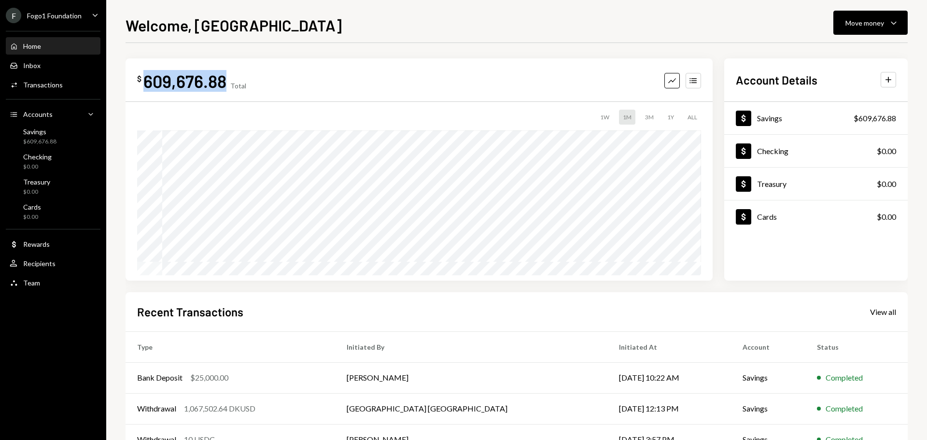
drag, startPoint x: 145, startPoint y: 82, endPoint x: 221, endPoint y: 82, distance: 75.3
click at [223, 82] on div "609,676.88" at bounding box center [184, 81] width 83 height 22
copy div "609,676.88"
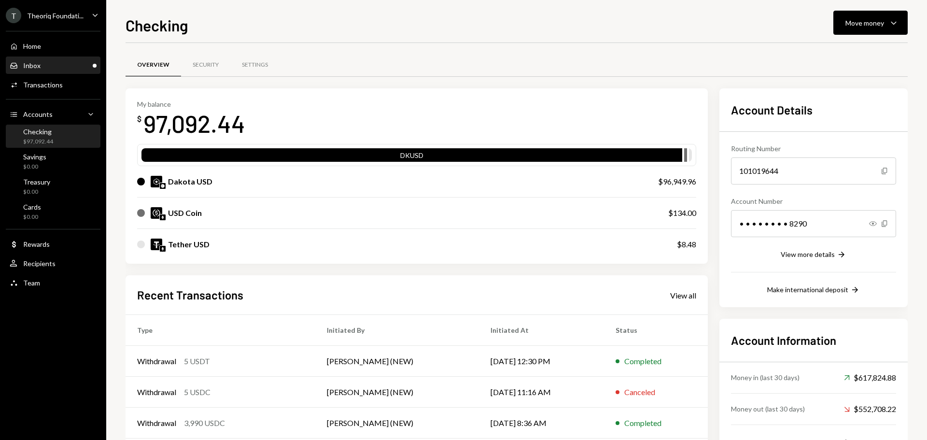
click at [39, 70] on div "Inbox Inbox" at bounding box center [25, 65] width 31 height 9
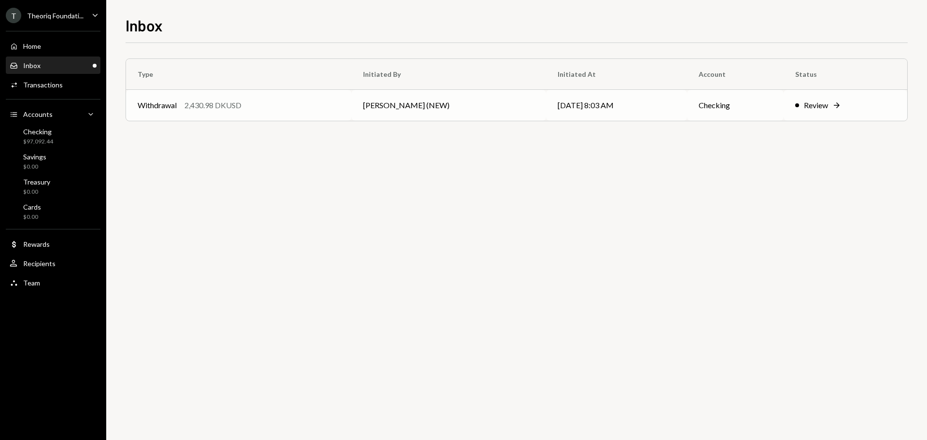
click at [183, 109] on div "Withdrawal 2,430.98 DKUSD" at bounding box center [239, 105] width 202 height 12
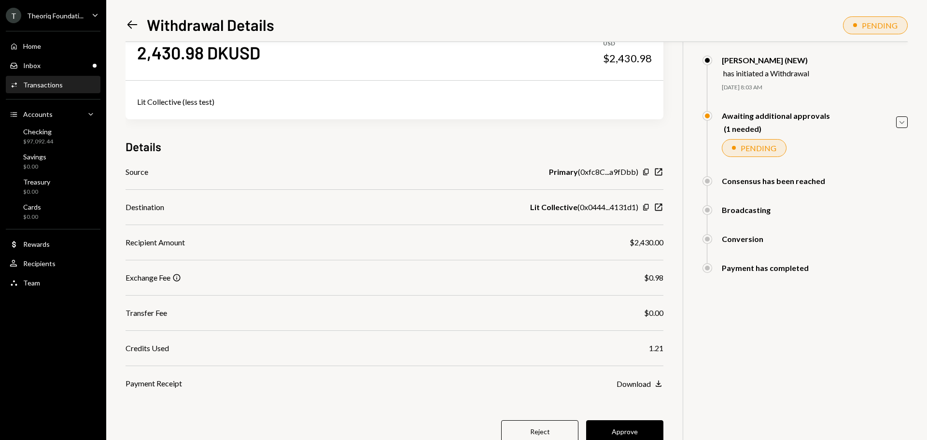
scroll to position [48, 0]
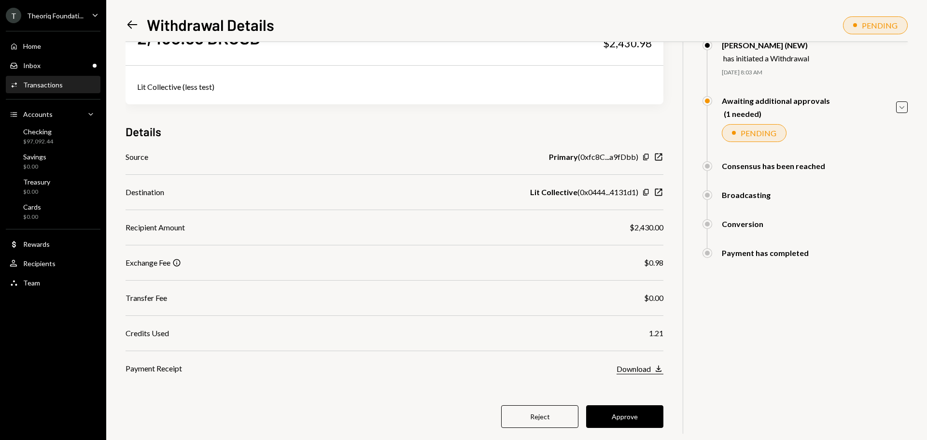
click at [619, 368] on div "Download" at bounding box center [634, 368] width 34 height 9
drag, startPoint x: 143, startPoint y: 299, endPoint x: 565, endPoint y: 303, distance: 422.1
click at [596, 297] on div "Transfer Fee $0.00" at bounding box center [395, 298] width 538 height 12
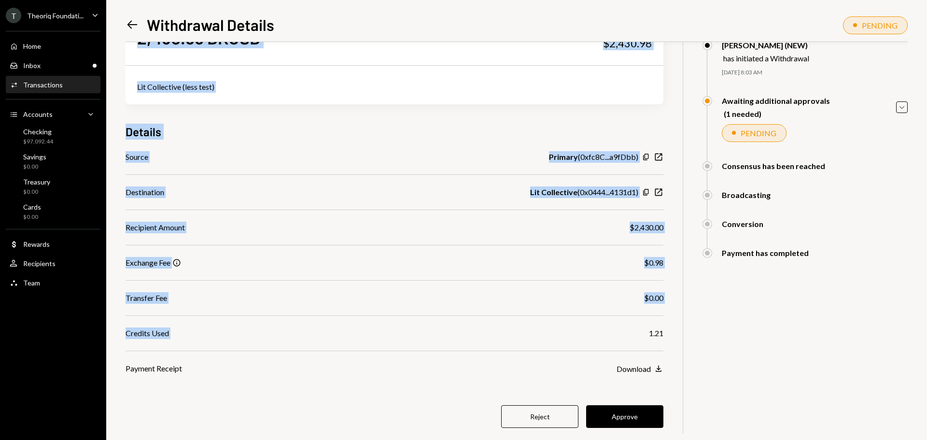
drag, startPoint x: 116, startPoint y: 334, endPoint x: 574, endPoint y: 328, distance: 457.8
click at [574, 328] on div "Left Arrow Withdrawal Details PENDING 2,430.98 DKUSD USD $2,430.98 Lit Collecti…" at bounding box center [516, 220] width 821 height 440
click at [575, 328] on div "Credits Used 1.21" at bounding box center [395, 333] width 538 height 12
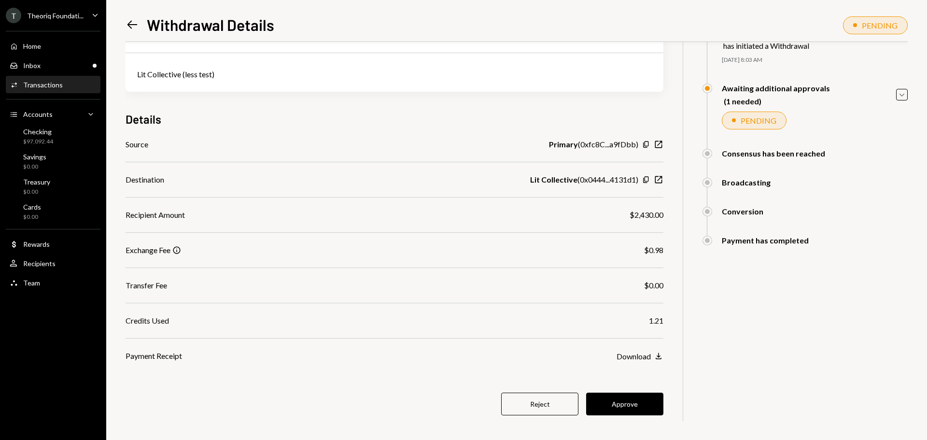
scroll to position [67, 0]
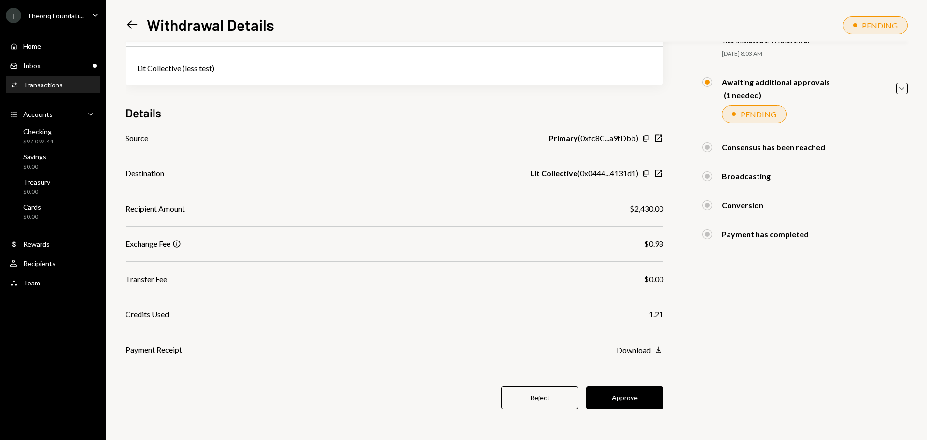
click at [604, 175] on div "Lit Collective ( 0x0444...4131d1 )" at bounding box center [584, 174] width 108 height 12
click at [620, 401] on button "Approve" at bounding box center [624, 397] width 77 height 23
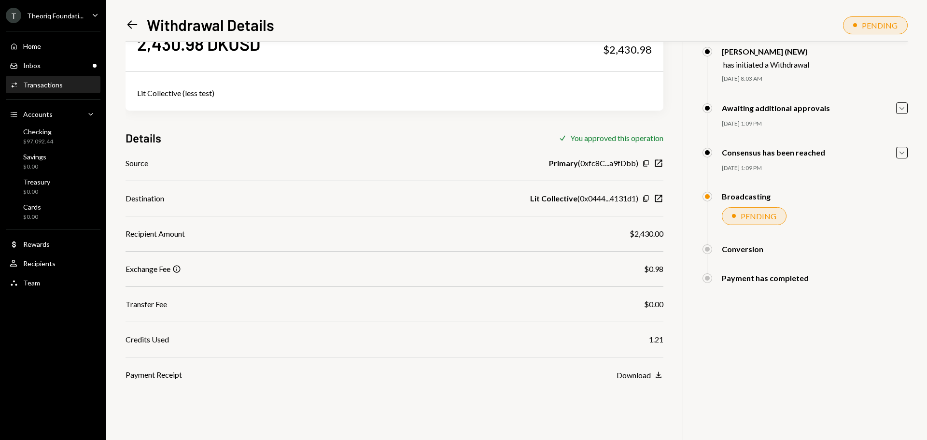
scroll to position [42, 0]
click at [64, 65] on div "Inbox Inbox" at bounding box center [53, 65] width 87 height 9
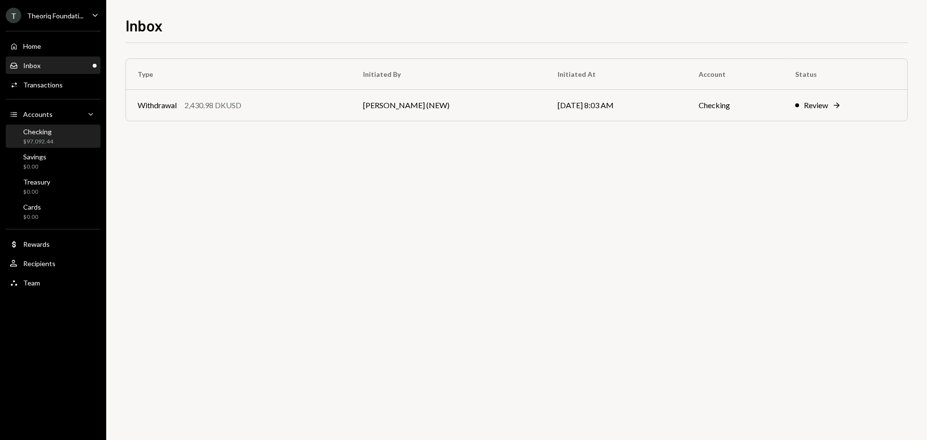
click at [46, 139] on div "$97,092.44" at bounding box center [38, 142] width 30 height 8
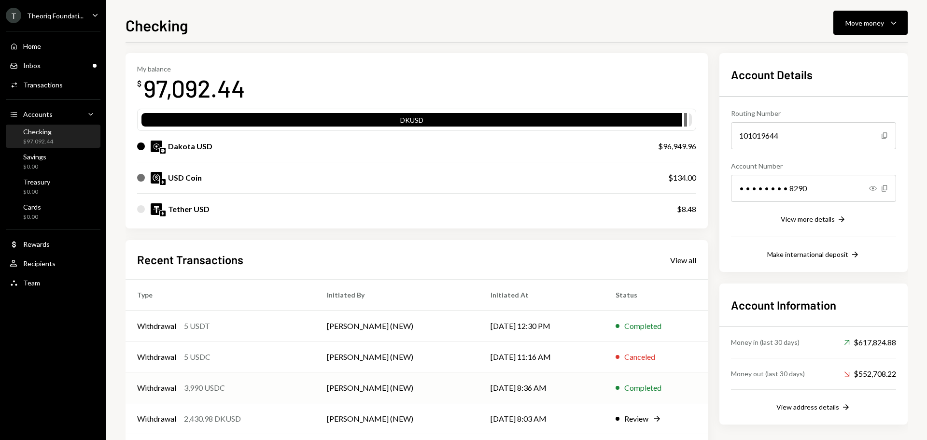
scroll to position [80, 0]
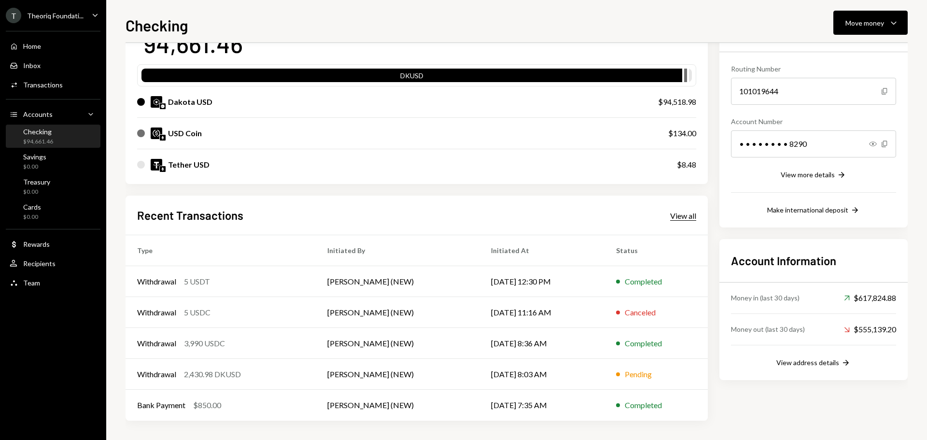
click at [683, 215] on div "View all" at bounding box center [683, 216] width 26 height 10
